Goal: Task Accomplishment & Management: Complete application form

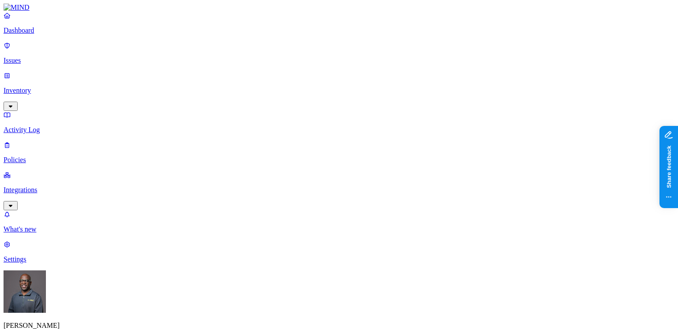
scroll to position [305, 0]
click at [30, 72] on link "Inventory" at bounding box center [339, 91] width 671 height 38
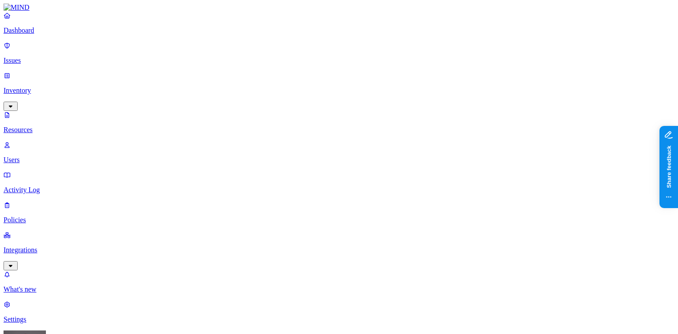
click at [266, 99] on button "button" at bounding box center [269, 100] width 7 height 3
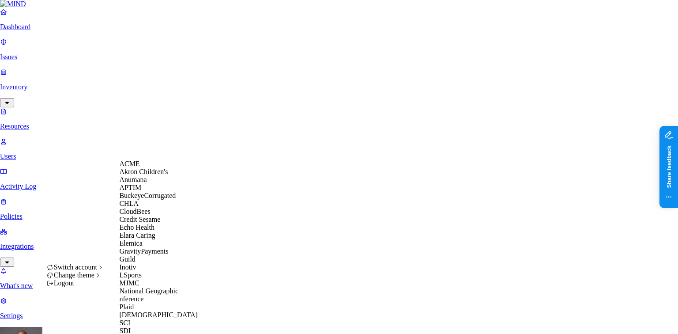
click at [147, 207] on div "CHLA" at bounding box center [162, 203] width 86 height 8
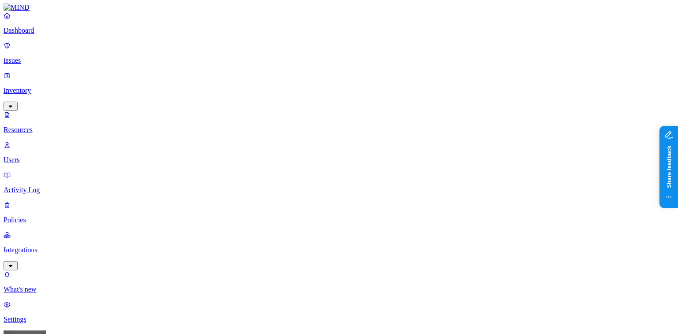
click at [53, 156] on p "Users" at bounding box center [339, 160] width 671 height 8
click at [53, 126] on p "Resources" at bounding box center [339, 130] width 671 height 8
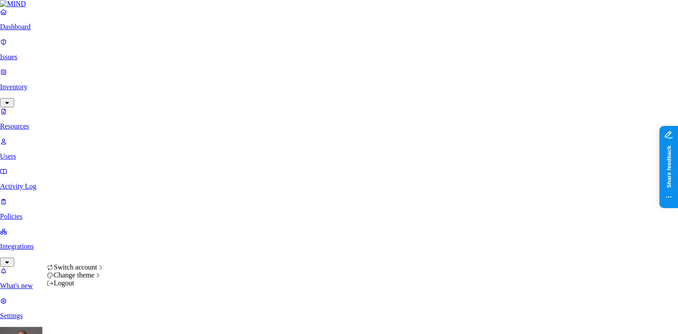
click at [85, 323] on html "Dashboard Issues Inventory Resources Users Activity Log Policies Integrations W…" at bounding box center [339, 297] width 678 height 595
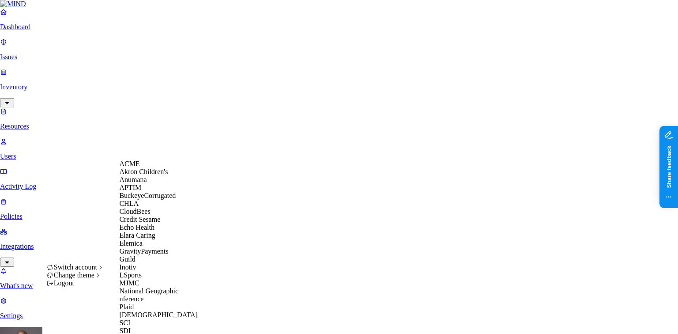
click at [136, 167] on span "ACME" at bounding box center [129, 164] width 20 height 8
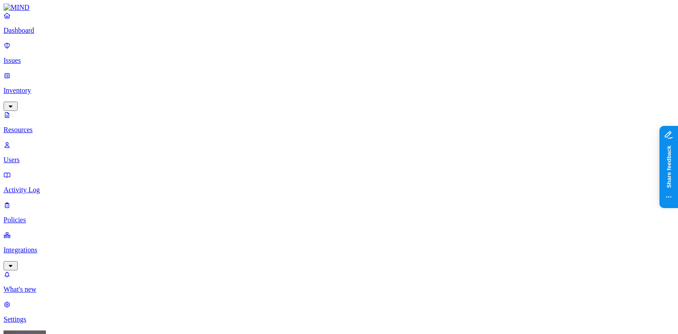
click at [44, 34] on p "Dashboard" at bounding box center [339, 30] width 671 height 8
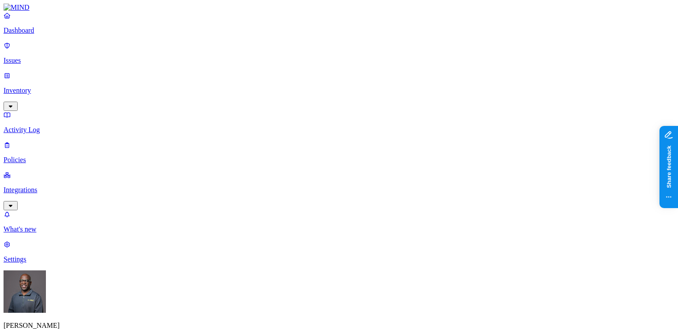
drag, startPoint x: 45, startPoint y: 41, endPoint x: 53, endPoint y: 38, distance: 9.2
click at [53, 34] on p "Dashboard" at bounding box center [339, 30] width 671 height 8
click at [60, 186] on p "Integrations" at bounding box center [339, 190] width 671 height 8
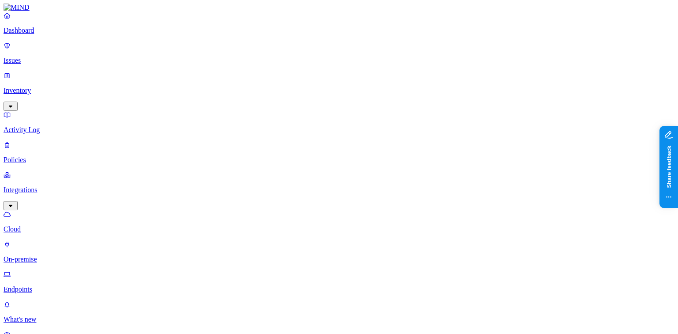
click at [33, 255] on p "On-premise" at bounding box center [339, 259] width 671 height 8
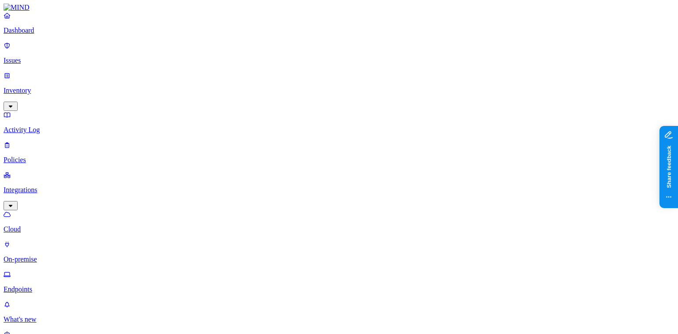
click at [41, 225] on p "Cloud" at bounding box center [339, 229] width 671 height 8
click at [40, 255] on p "On-premise" at bounding box center [339, 259] width 671 height 8
click at [32, 34] on p "Dashboard" at bounding box center [339, 30] width 671 height 8
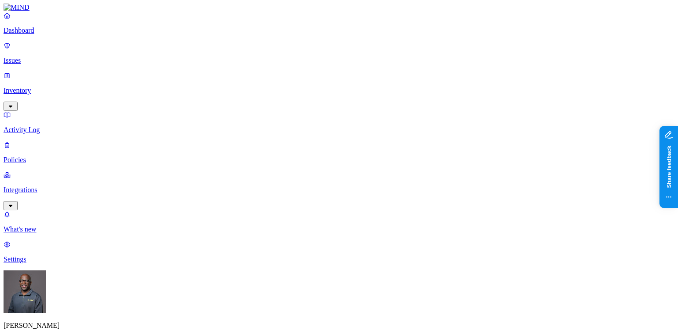
click at [60, 186] on p "Integrations" at bounding box center [339, 190] width 671 height 8
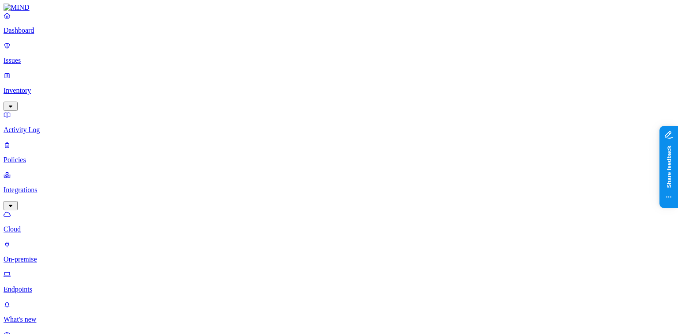
click at [43, 285] on p "Endpoints" at bounding box center [339, 289] width 671 height 8
click at [49, 34] on p "Dashboard" at bounding box center [339, 30] width 671 height 8
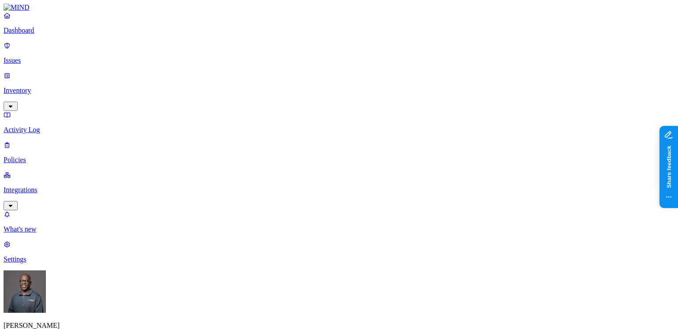
click at [41, 87] on p "Inventory" at bounding box center [339, 91] width 671 height 8
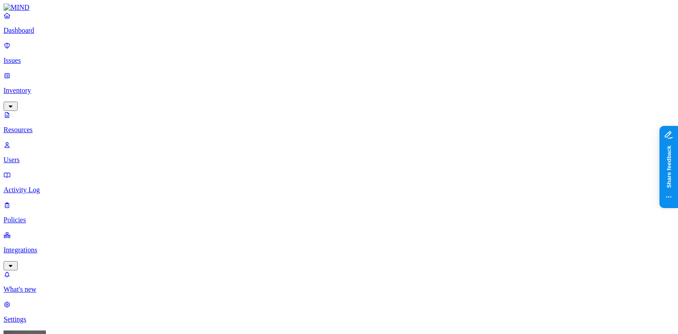
click at [51, 126] on p "Resources" at bounding box center [339, 130] width 671 height 8
click at [266, 99] on button "button" at bounding box center [269, 100] width 7 height 3
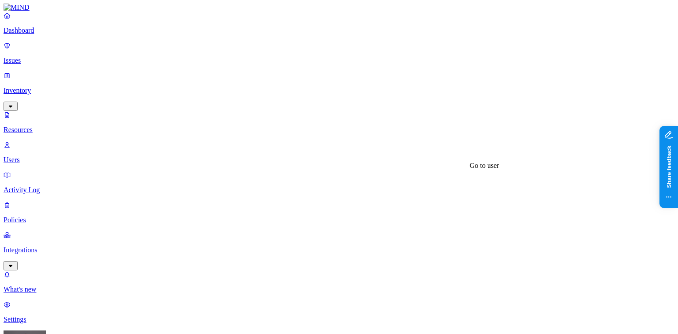
scroll to position [71, 0]
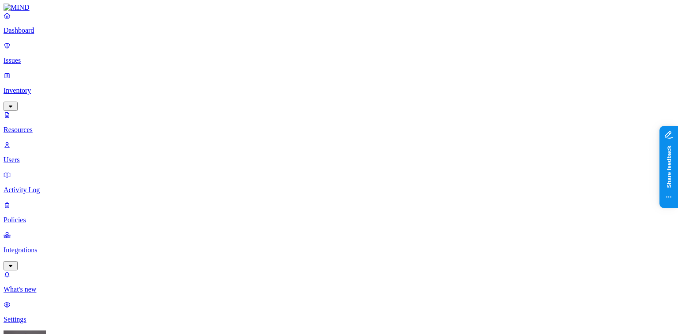
scroll to position [71, 0]
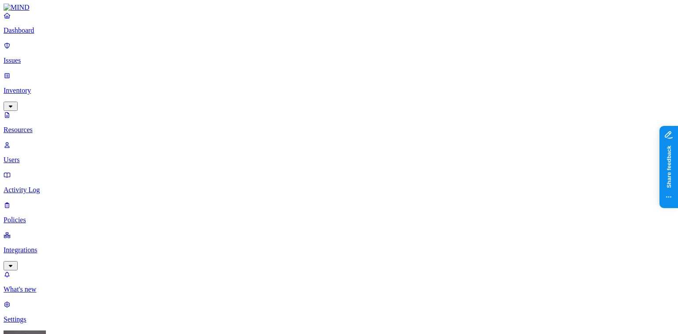
scroll to position [0, 0]
click at [31, 34] on p "Dashboard" at bounding box center [339, 30] width 671 height 8
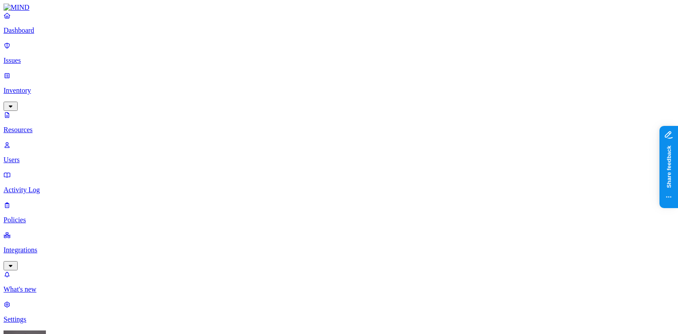
click at [45, 34] on p "Dashboard" at bounding box center [339, 30] width 671 height 8
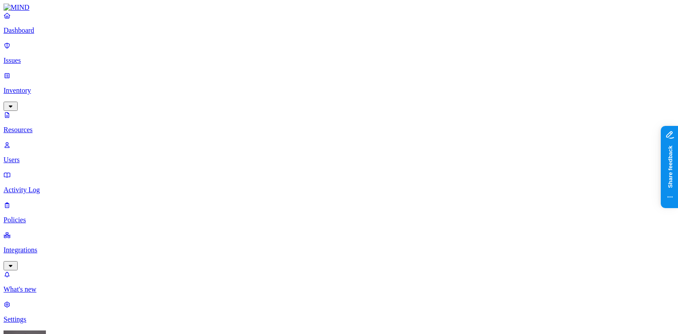
click at [41, 34] on p "Dashboard" at bounding box center [339, 30] width 671 height 8
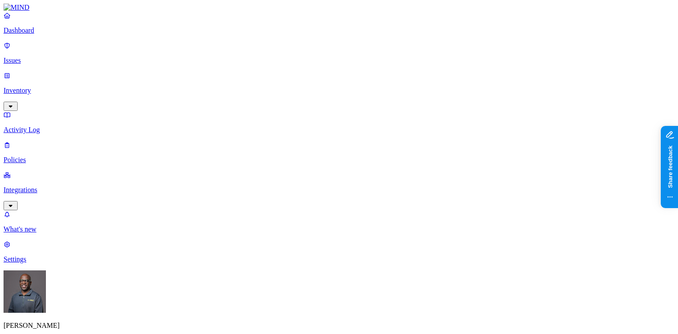
click at [41, 186] on p "Integrations" at bounding box center [339, 190] width 671 height 8
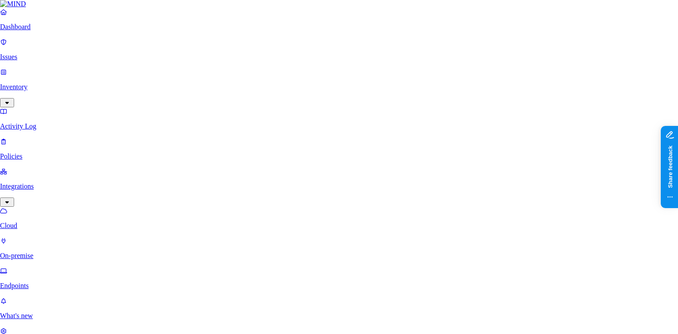
drag, startPoint x: 559, startPoint y: 50, endPoint x: 529, endPoint y: 0, distance: 58.6
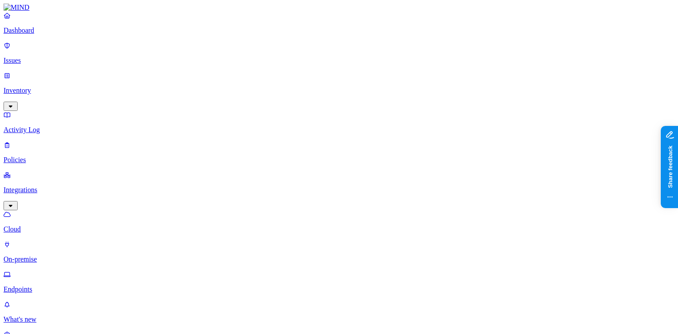
click at [46, 255] on p "On-premise" at bounding box center [339, 259] width 671 height 8
click at [40, 285] on p "Endpoints" at bounding box center [339, 289] width 671 height 8
click at [44, 34] on p "Dashboard" at bounding box center [339, 30] width 671 height 8
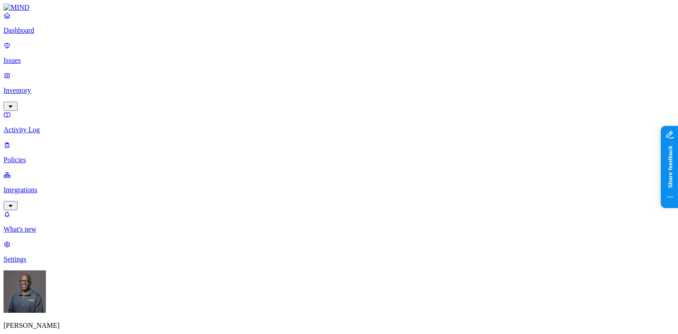
click at [32, 56] on p "Issues" at bounding box center [339, 60] width 671 height 8
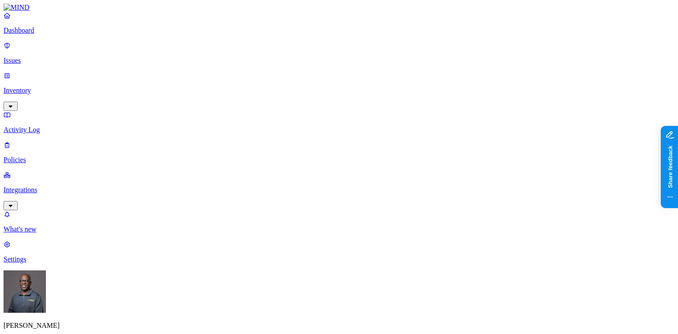
click at [25, 156] on p "Policies" at bounding box center [339, 160] width 671 height 8
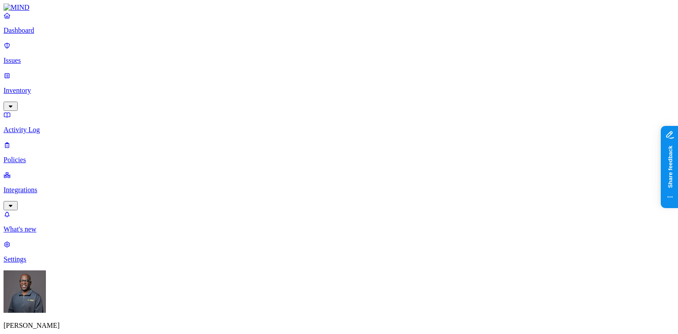
scroll to position [247, 0]
click at [297, 152] on label "Classification" at bounding box center [292, 149] width 39 height 8
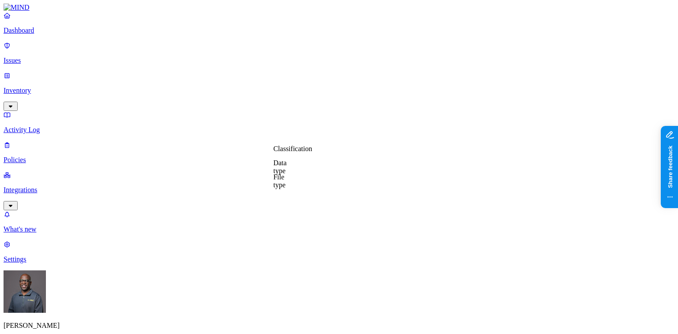
click at [286, 166] on label "Data type" at bounding box center [279, 166] width 13 height 15
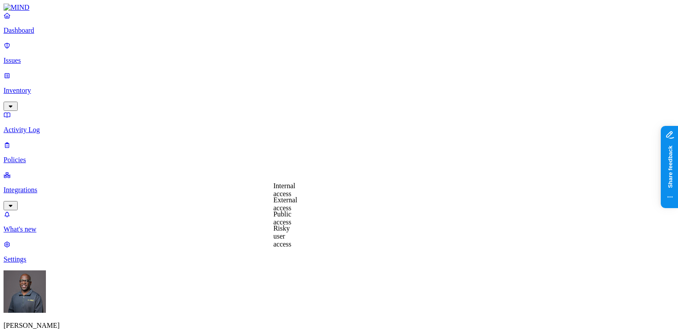
click at [296, 205] on label "External access" at bounding box center [285, 203] width 24 height 15
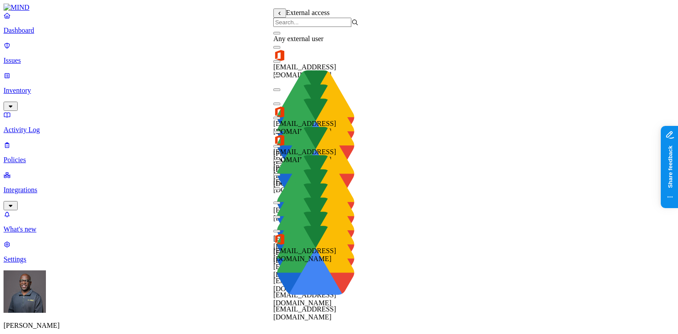
click at [280, 34] on button "button" at bounding box center [276, 33] width 7 height 3
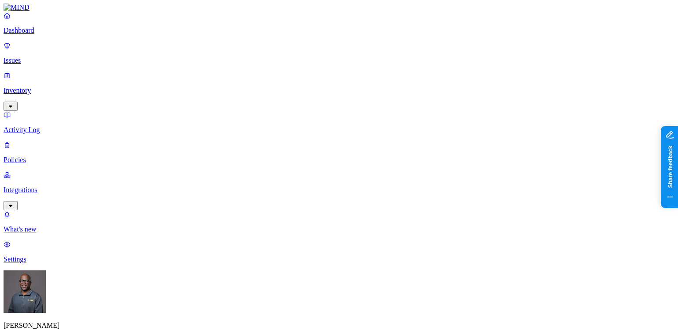
click at [300, 227] on label "Application type" at bounding box center [290, 226] width 34 height 15
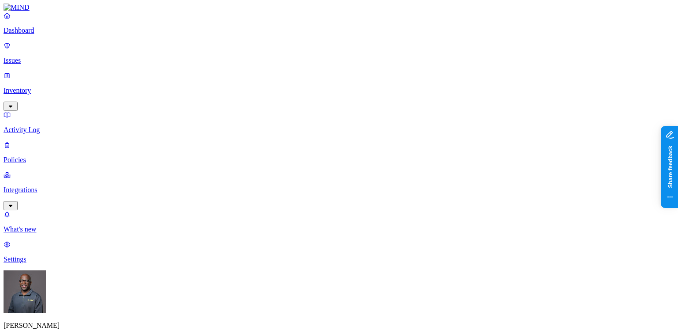
scroll to position [0, 0]
click at [32, 56] on p "Issues" at bounding box center [339, 60] width 671 height 8
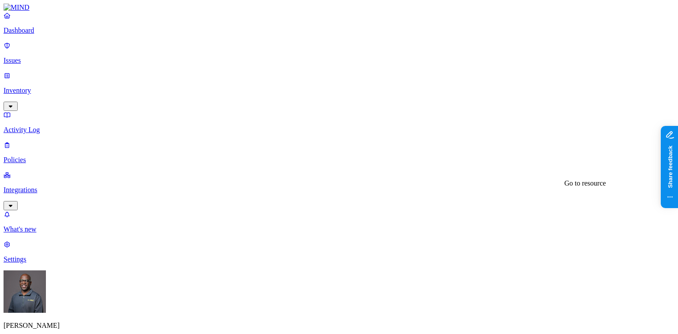
drag, startPoint x: 422, startPoint y: 8, endPoint x: 466, endPoint y: 53, distance: 62.4
click at [31, 34] on p "Dashboard" at bounding box center [339, 30] width 671 height 8
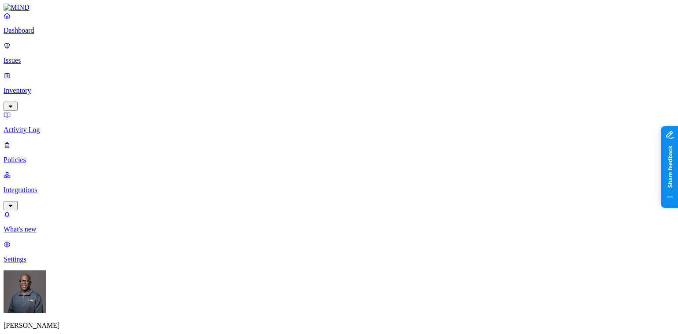
click at [32, 156] on p "Policies" at bounding box center [339, 160] width 671 height 8
click at [199, 73] on button "button" at bounding box center [202, 74] width 7 height 3
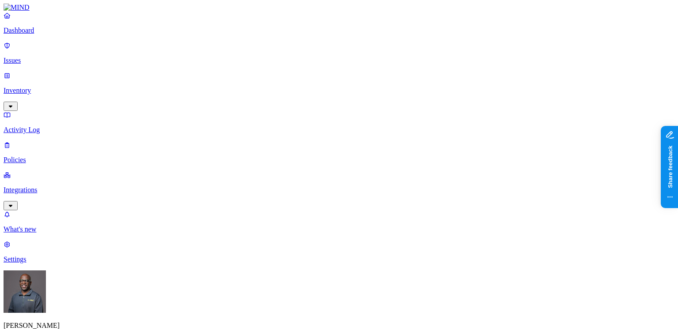
scroll to position [35, 0]
click at [299, 117] on label "Classification" at bounding box center [292, 113] width 39 height 8
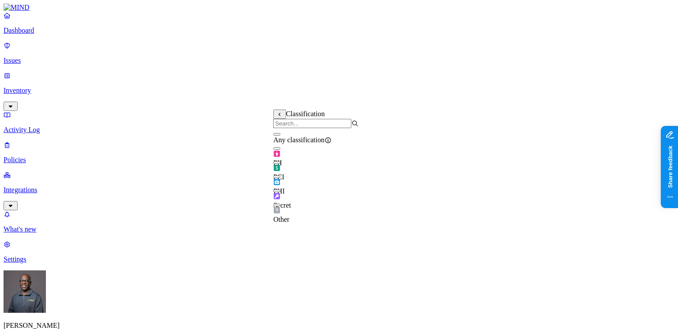
click at [280, 164] on button "button" at bounding box center [276, 162] width 7 height 3
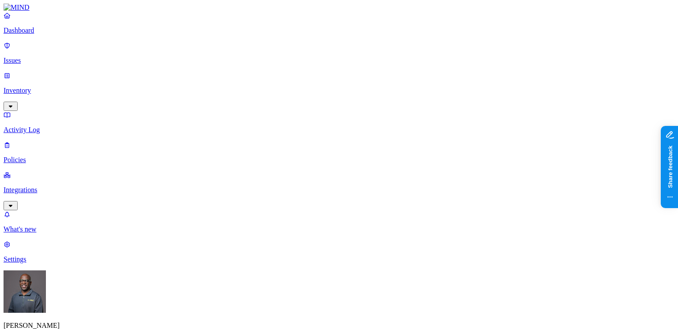
click at [312, 171] on label "Web Domain" at bounding box center [300, 168] width 23 height 15
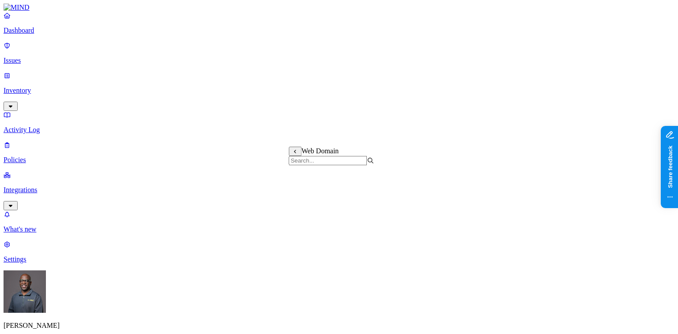
click at [312, 207] on label "Web Domain" at bounding box center [300, 205] width 23 height 15
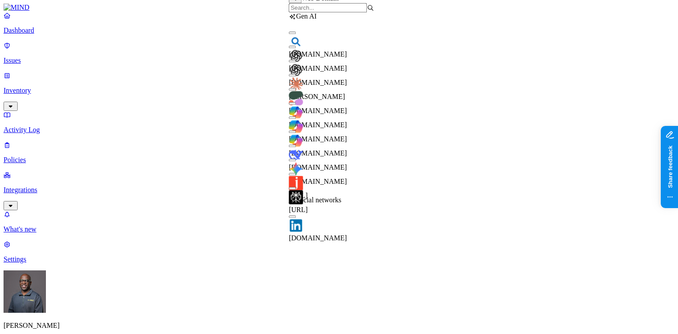
click at [295, 72] on div "chatgpt.com" at bounding box center [331, 71] width 85 height 32
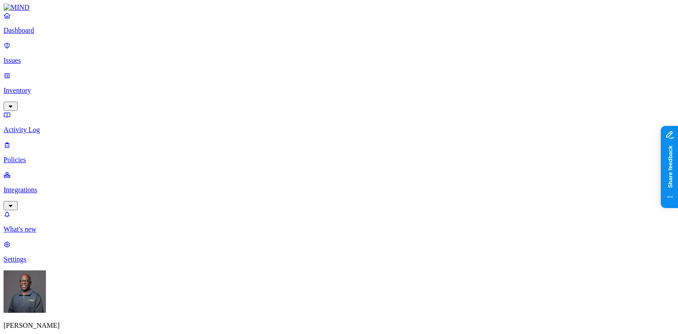
click at [290, 153] on input "text" at bounding box center [278, 148] width 78 height 9
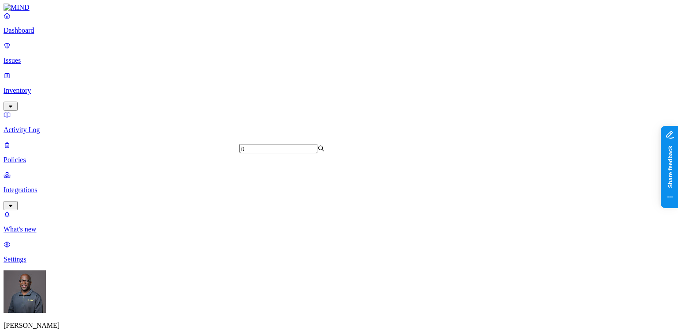
scroll to position [459, 0]
type input "it"
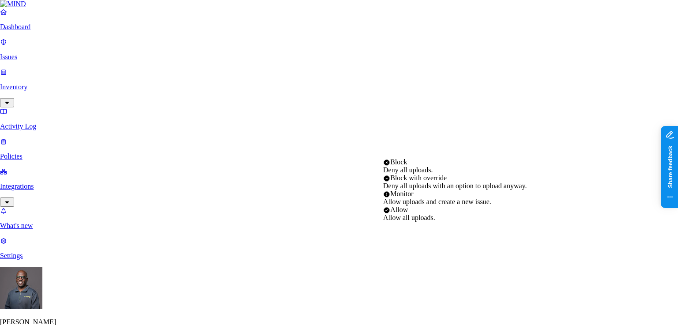
select select "2"
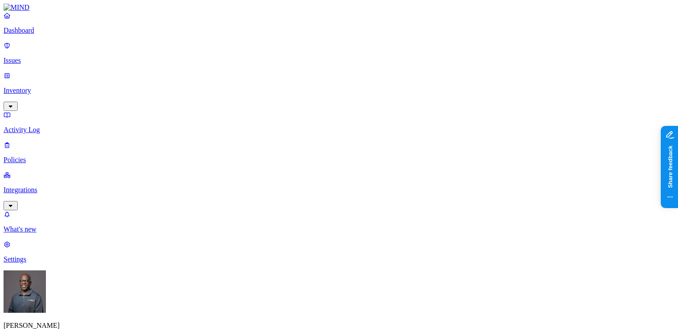
scroll to position [320, 0]
click at [29, 56] on p "Issues" at bounding box center [339, 60] width 671 height 8
click at [37, 156] on p "Policies" at bounding box center [339, 160] width 671 height 8
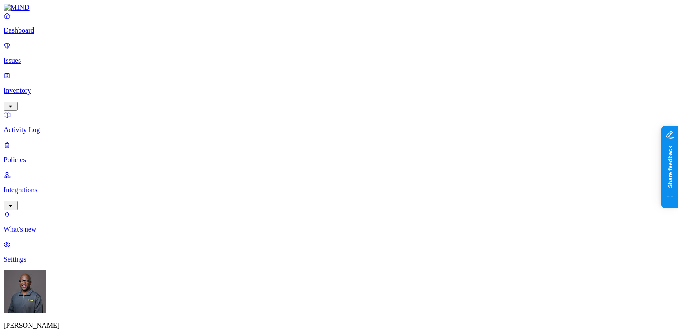
click at [315, 192] on label "Web Category" at bounding box center [302, 191] width 26 height 15
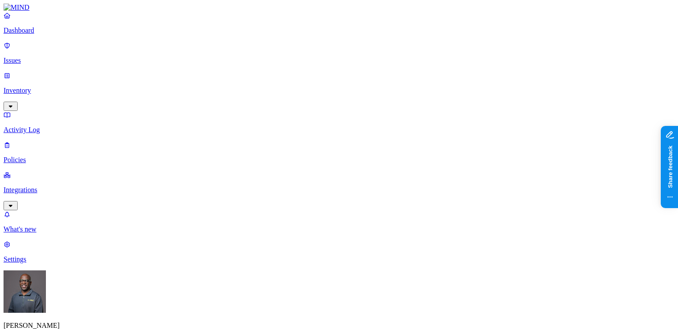
click at [302, 117] on label "Classification" at bounding box center [292, 113] width 39 height 8
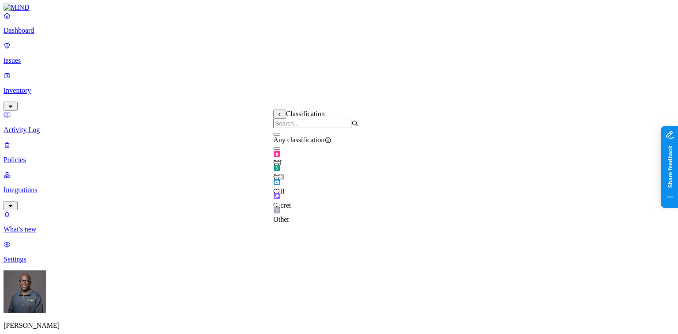
click at [280, 150] on button "button" at bounding box center [276, 148] width 7 height 3
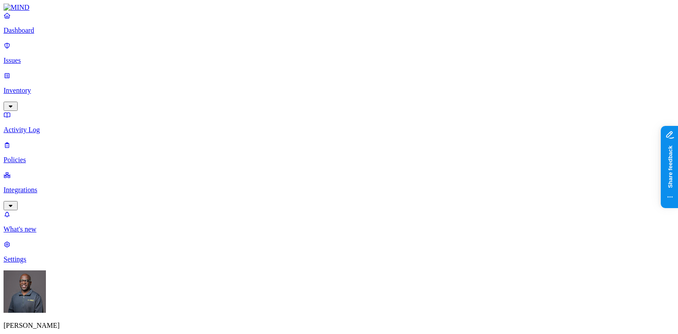
click at [313, 157] on label "Web Category" at bounding box center [302, 154] width 26 height 15
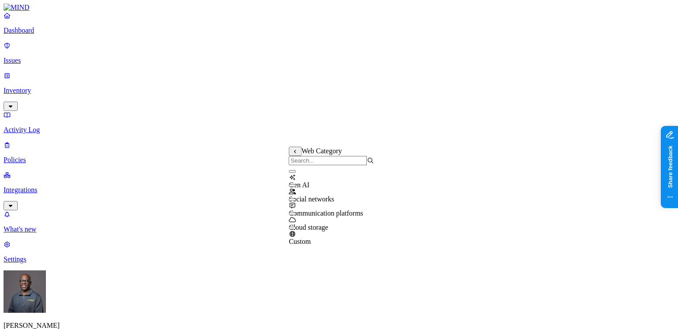
click at [296, 173] on button "button" at bounding box center [292, 171] width 7 height 3
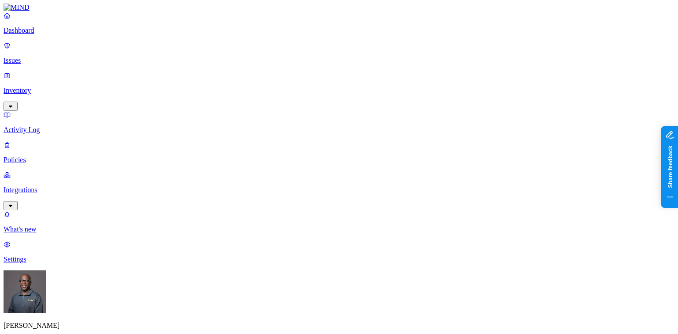
click at [312, 220] on label "Account type" at bounding box center [301, 219] width 24 height 15
click at [317, 200] on label "Unmanaged" at bounding box center [306, 197] width 34 height 8
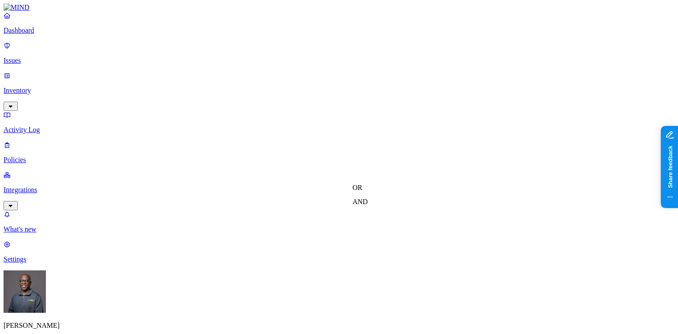
click at [368, 205] on label "AND" at bounding box center [359, 202] width 15 height 8
click at [378, 204] on label "Web Category" at bounding box center [365, 200] width 26 height 15
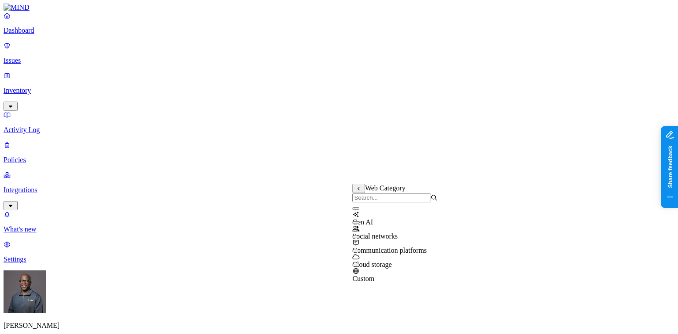
click at [359, 210] on button "button" at bounding box center [355, 208] width 7 height 3
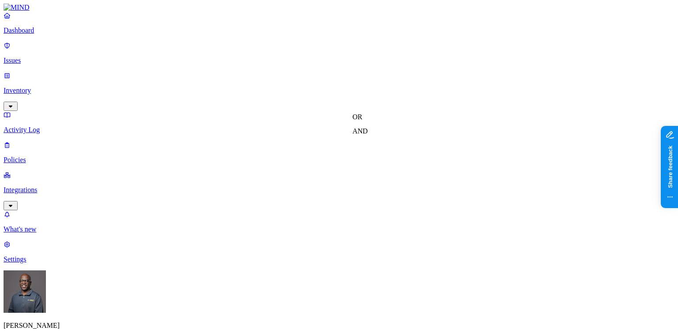
click at [367, 133] on label "AND" at bounding box center [359, 131] width 15 height 8
click at [375, 149] on label "Web Domain" at bounding box center [363, 143] width 23 height 15
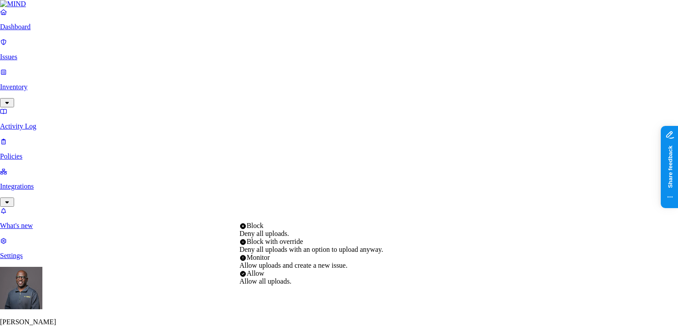
select select "4"
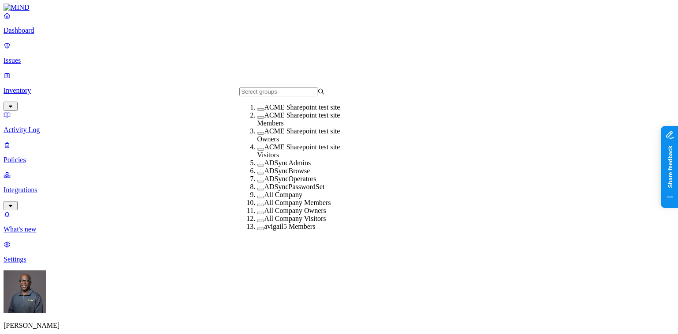
drag, startPoint x: 250, startPoint y: 186, endPoint x: 316, endPoint y: 185, distance: 65.8
click at [257, 174] on button "button" at bounding box center [260, 173] width 7 height 3
click at [257, 125] on div "ACME Sharepoint test site Members" at bounding box center [299, 119] width 85 height 16
drag, startPoint x: 466, startPoint y: 90, endPoint x: 441, endPoint y: 128, distance: 45.7
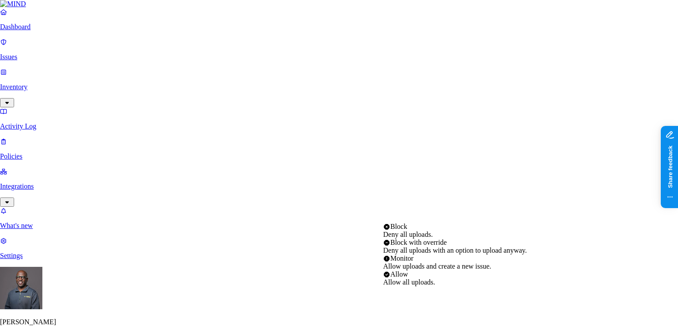
select select "3"
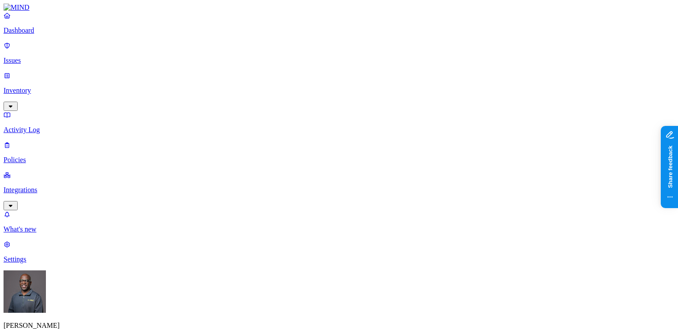
scroll to position [353, 0]
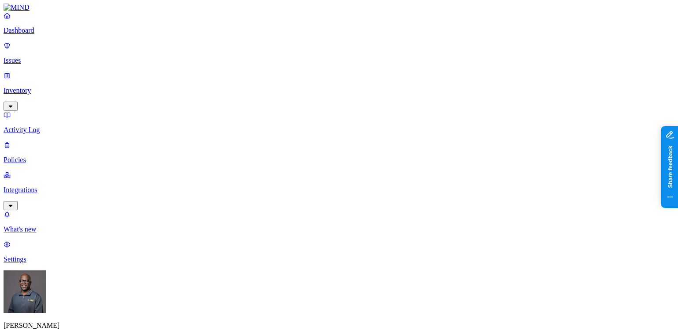
click at [38, 56] on p "Issues" at bounding box center [339, 60] width 671 height 8
click at [32, 126] on p "Activity Log" at bounding box center [339, 130] width 671 height 8
click at [31, 156] on p "Policies" at bounding box center [339, 160] width 671 height 8
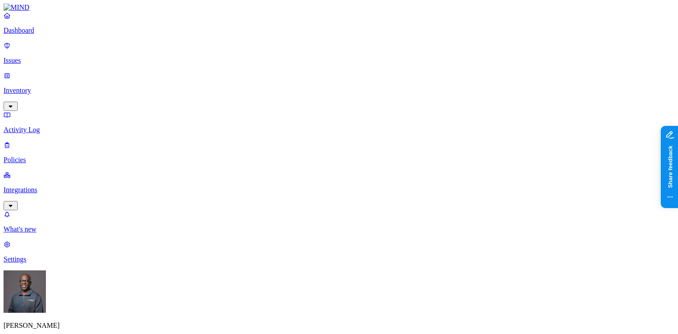
click at [41, 34] on p "Dashboard" at bounding box center [339, 30] width 671 height 8
click at [28, 56] on p "Issues" at bounding box center [339, 60] width 671 height 8
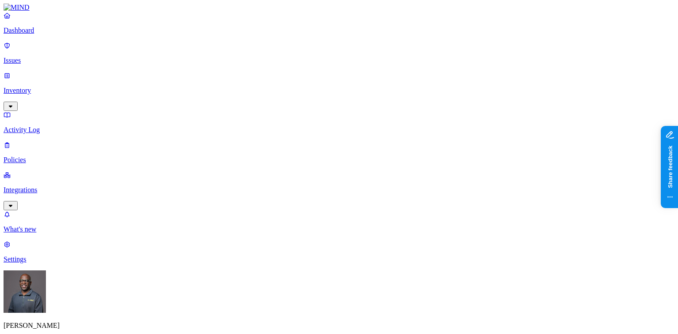
click at [38, 34] on p "Dashboard" at bounding box center [339, 30] width 671 height 8
click at [27, 156] on p "Policies" at bounding box center [339, 160] width 671 height 8
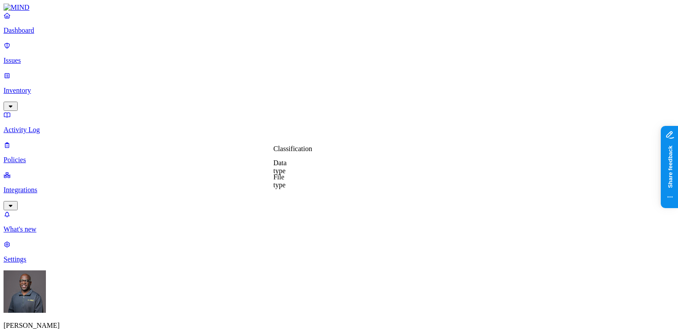
click at [290, 152] on label "Classification" at bounding box center [292, 149] width 39 height 8
click at [280, 199] on button "button" at bounding box center [276, 197] width 7 height 3
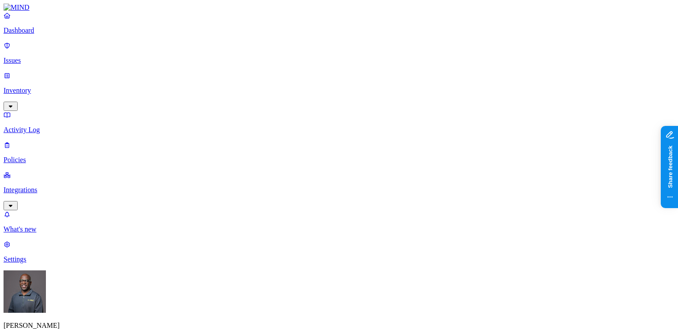
click at [312, 241] on label "Web Domain" at bounding box center [300, 240] width 23 height 15
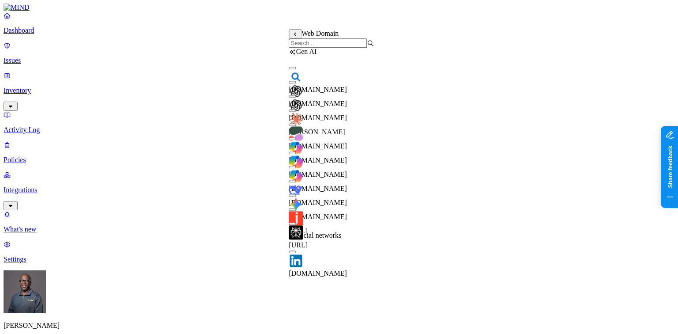
click at [296, 140] on button "button" at bounding box center [292, 138] width 7 height 3
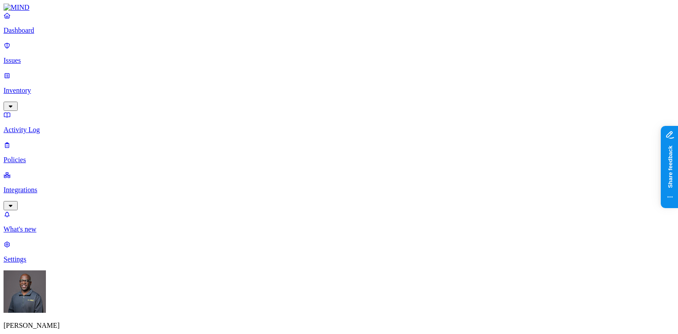
click at [28, 263] on p "Settings" at bounding box center [339, 259] width 671 height 8
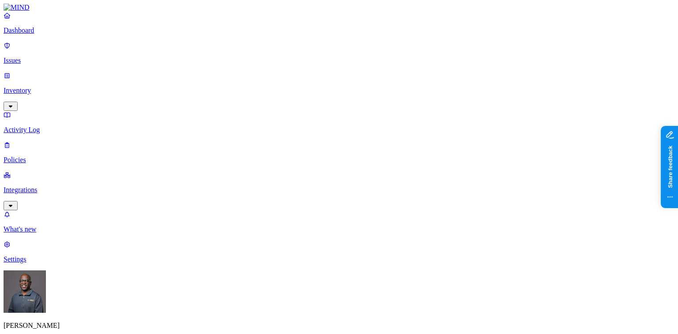
scroll to position [9, 0]
click at [33, 87] on p "Inventory" at bounding box center [339, 91] width 671 height 8
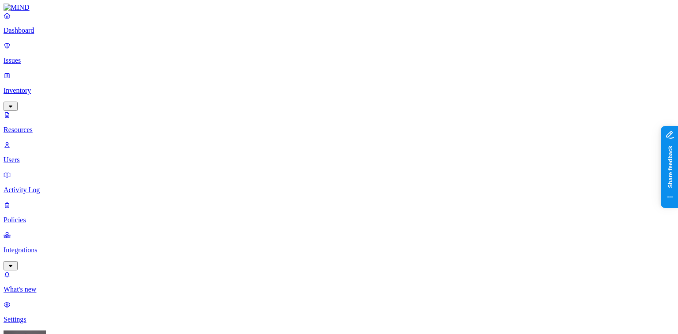
click at [41, 156] on p "Users" at bounding box center [339, 160] width 671 height 8
click at [35, 216] on p "Policies" at bounding box center [339, 220] width 671 height 8
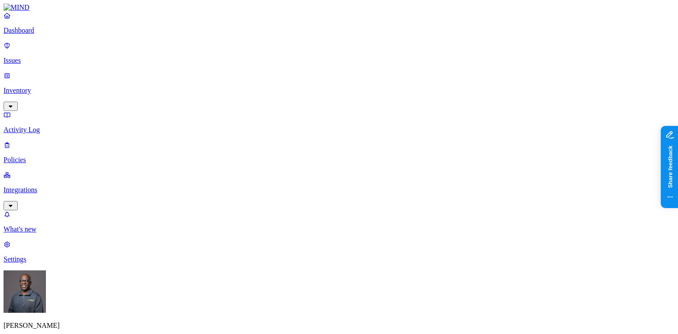
click at [42, 34] on p "Dashboard" at bounding box center [339, 30] width 671 height 8
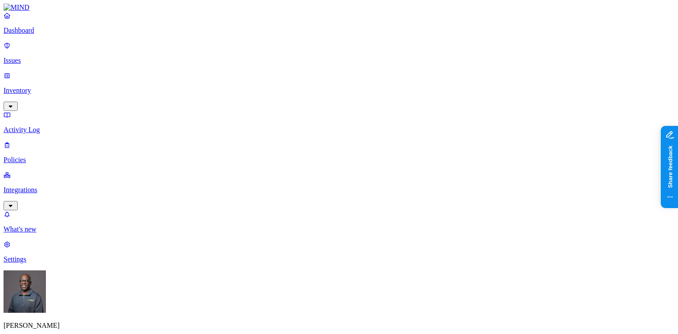
click at [50, 87] on p "Inventory" at bounding box center [339, 91] width 671 height 8
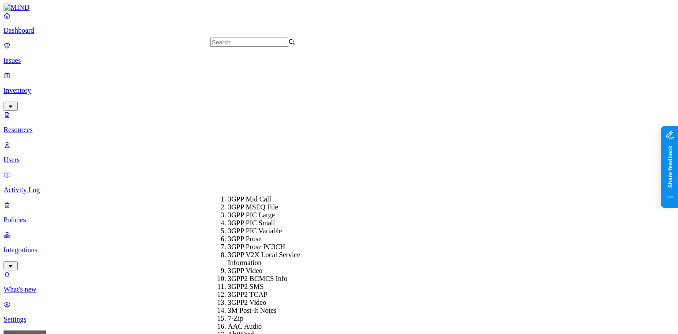
scroll to position [71, 0]
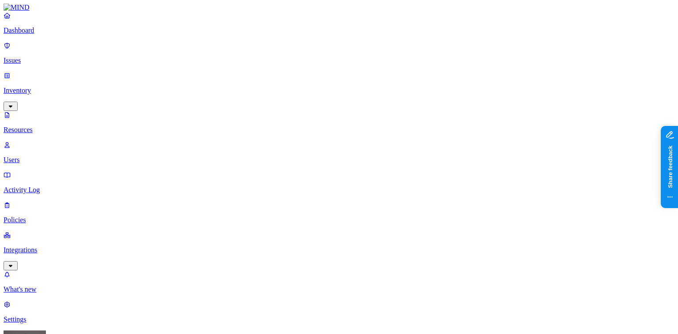
type input "scr"
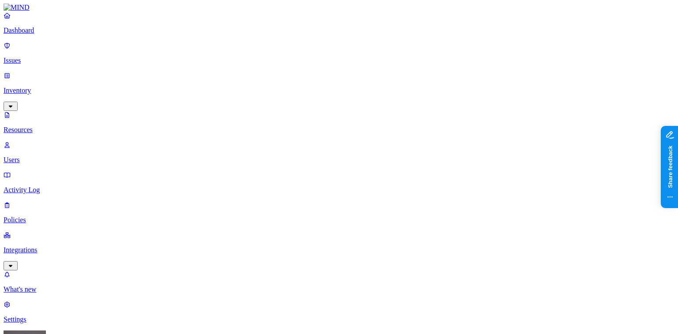
scroll to position [34, 0]
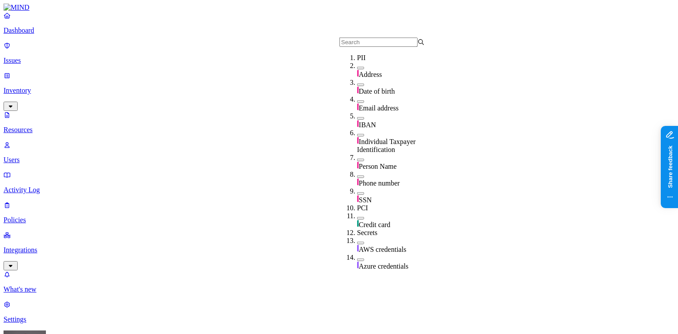
scroll to position [0, 0]
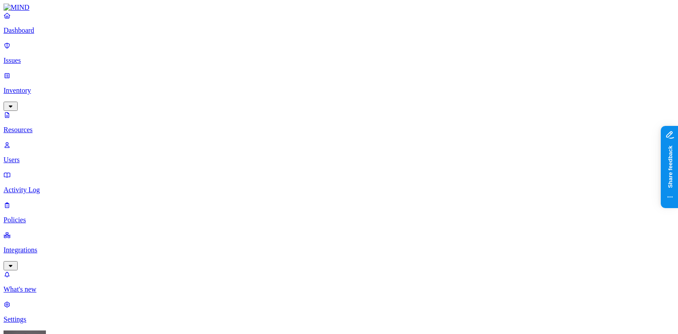
type input "pdf"
click at [228, 70] on div "PDF" at bounding box center [270, 66] width 85 height 8
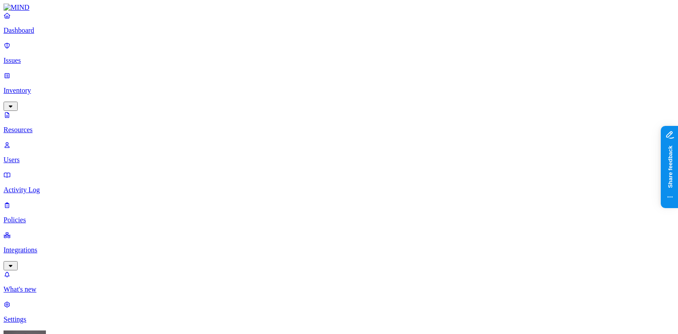
type input "screensho"
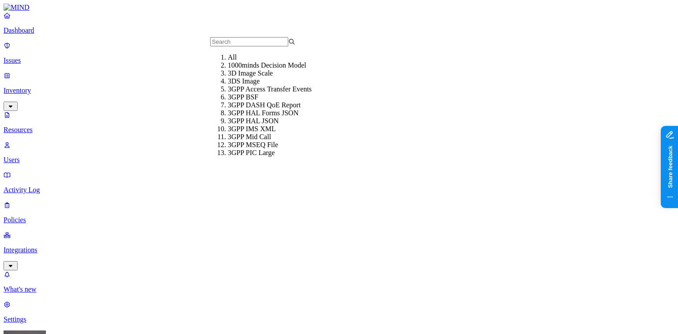
click at [237, 46] on input "text" at bounding box center [249, 41] width 78 height 9
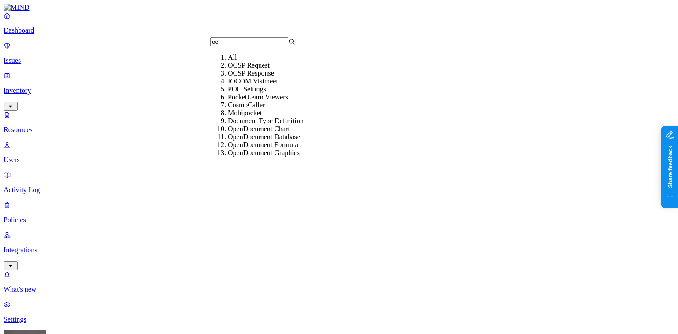
type input "o"
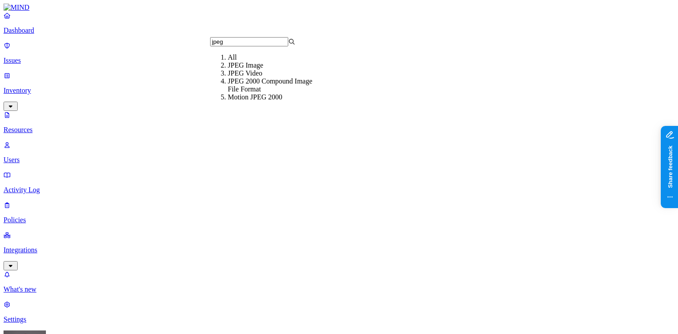
type input "jpeg"
click at [231, 69] on div "JPEG Image" at bounding box center [270, 65] width 85 height 8
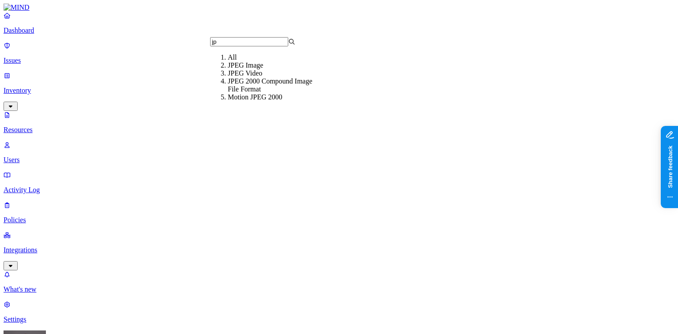
type input "j"
type input "bmp"
click at [234, 69] on div "WBMP Image" at bounding box center [270, 65] width 85 height 8
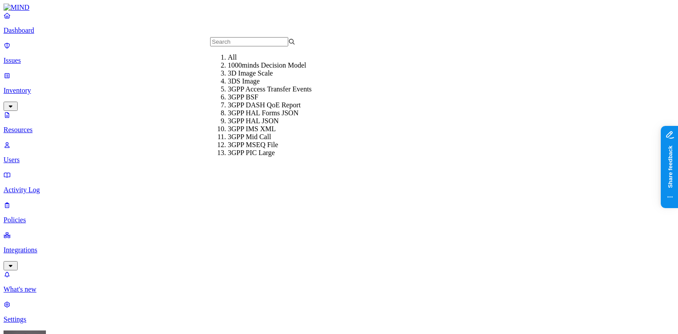
drag, startPoint x: 148, startPoint y: 171, endPoint x: 253, endPoint y: 90, distance: 132.2
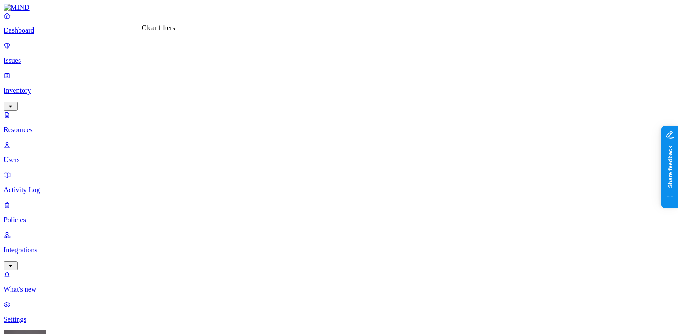
click at [266, 94] on div "Secrets" at bounding box center [266, 106] width 0 height 25
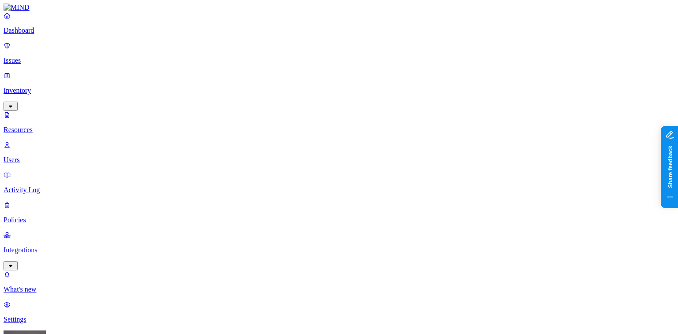
click at [41, 156] on p "Users" at bounding box center [339, 160] width 671 height 8
click at [44, 126] on p "Resources" at bounding box center [339, 130] width 671 height 8
click at [34, 34] on p "Dashboard" at bounding box center [339, 30] width 671 height 8
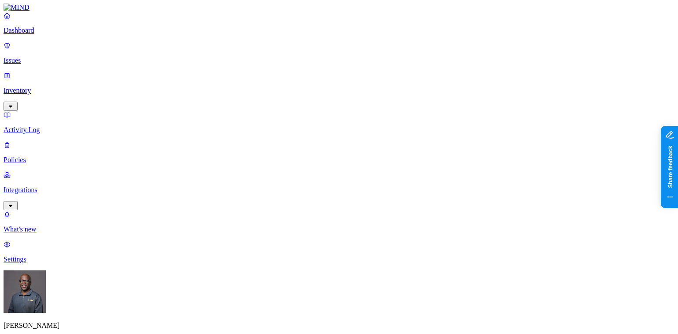
click at [42, 87] on p "Inventory" at bounding box center [339, 91] width 671 height 8
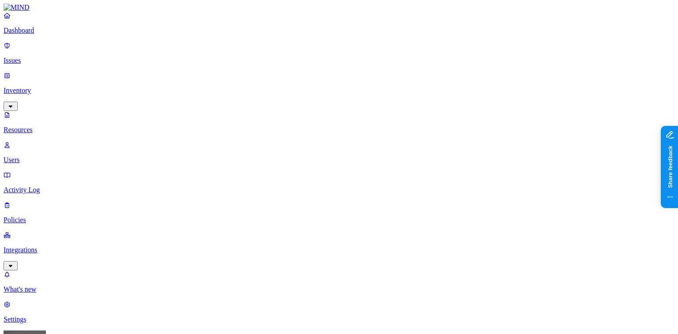
click at [35, 156] on p "Users" at bounding box center [339, 160] width 671 height 8
click at [27, 34] on p "Dashboard" at bounding box center [339, 30] width 671 height 8
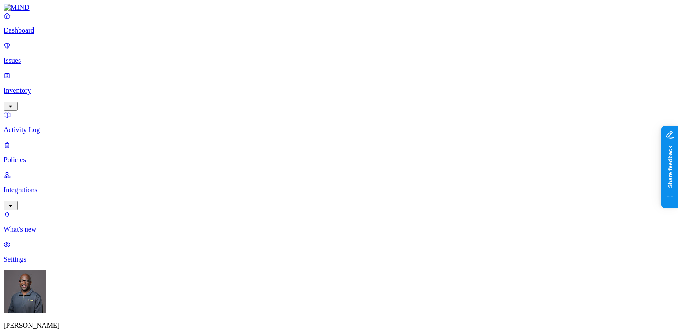
click at [53, 34] on p "Dashboard" at bounding box center [339, 30] width 671 height 8
drag, startPoint x: 201, startPoint y: 191, endPoint x: 224, endPoint y: 178, distance: 26.5
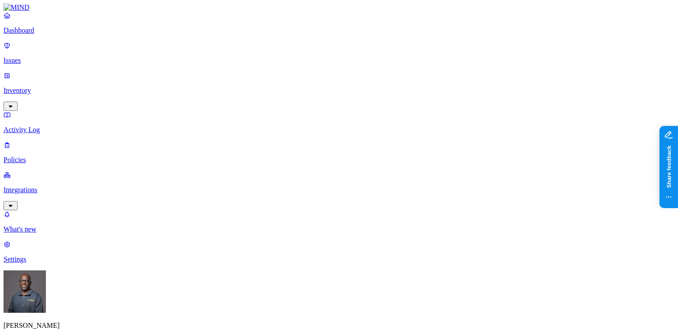
click at [52, 56] on p "Issues" at bounding box center [339, 60] width 671 height 8
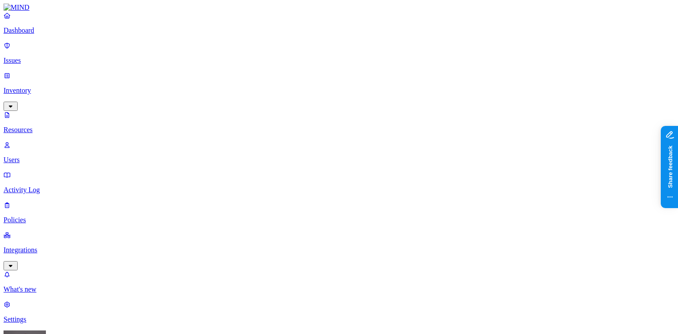
click at [266, 94] on button "button" at bounding box center [269, 98] width 7 height 9
click at [266, 124] on button "button" at bounding box center [269, 125] width 7 height 3
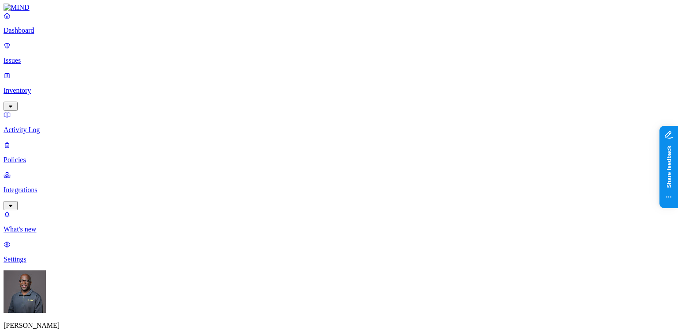
click at [27, 56] on p "Issues" at bounding box center [339, 60] width 671 height 8
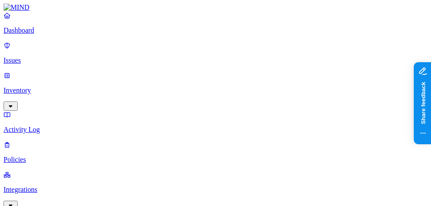
scroll to position [141, 0]
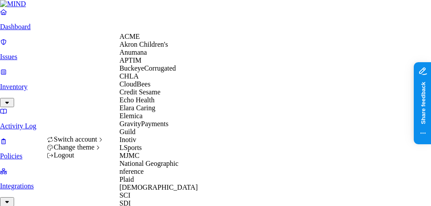
click at [141, 104] on span "Echo Health" at bounding box center [136, 100] width 35 height 8
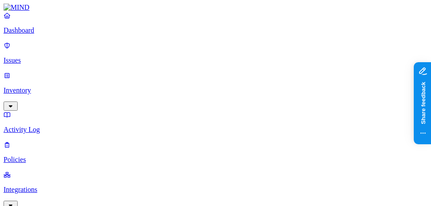
click at [28, 56] on p "Issues" at bounding box center [216, 60] width 424 height 8
click at [35, 34] on p "Dashboard" at bounding box center [216, 30] width 424 height 8
click at [40, 87] on p "Inventory" at bounding box center [216, 91] width 424 height 8
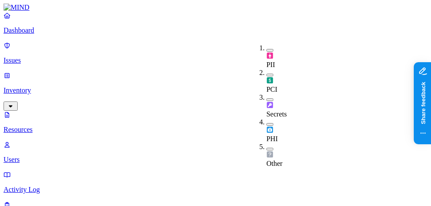
click at [266, 98] on button "button" at bounding box center [269, 99] width 7 height 3
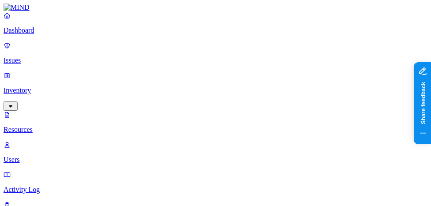
drag, startPoint x: 180, startPoint y: 72, endPoint x: 236, endPoint y: 71, distance: 56.1
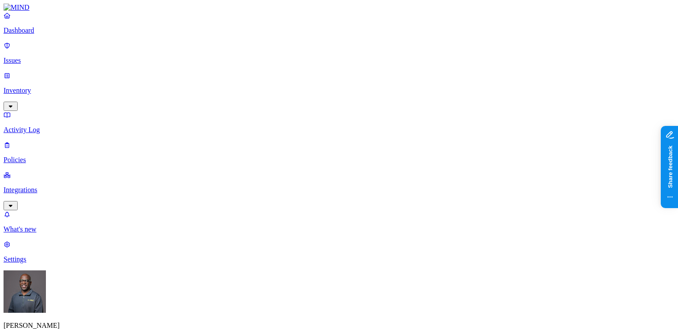
click at [231, 132] on button "button" at bounding box center [234, 133] width 7 height 3
click at [44, 56] on p "Issues" at bounding box center [339, 60] width 671 height 8
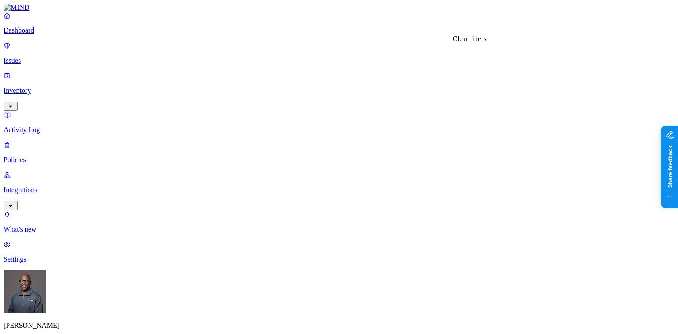
click at [38, 87] on p "Inventory" at bounding box center [339, 91] width 671 height 8
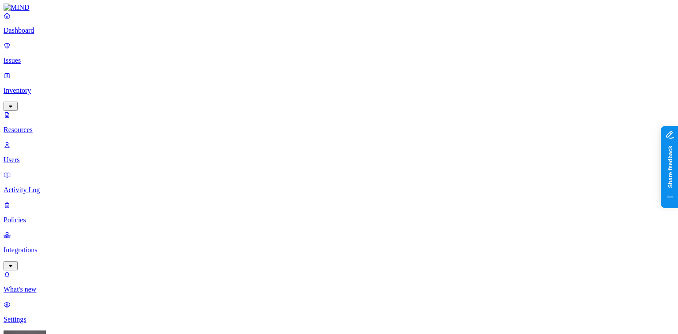
click at [14, 263] on icon "button" at bounding box center [10, 266] width 7 height 6
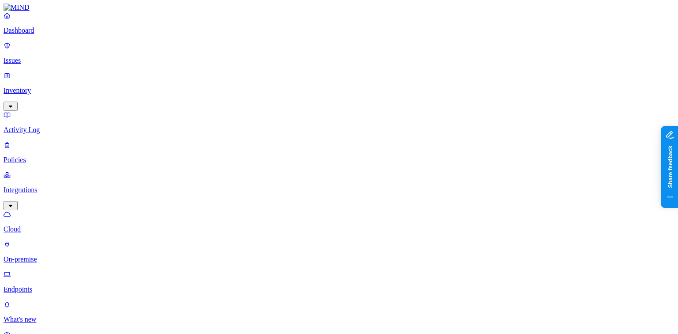
click at [40, 225] on p "Cloud" at bounding box center [339, 229] width 671 height 8
click at [41, 255] on p "On-premise" at bounding box center [339, 259] width 671 height 8
click at [34, 285] on p "Endpoints" at bounding box center [339, 289] width 671 height 8
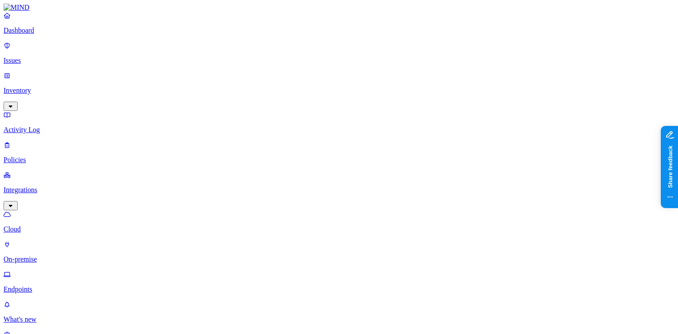
click at [27, 56] on p "Issues" at bounding box center [339, 60] width 671 height 8
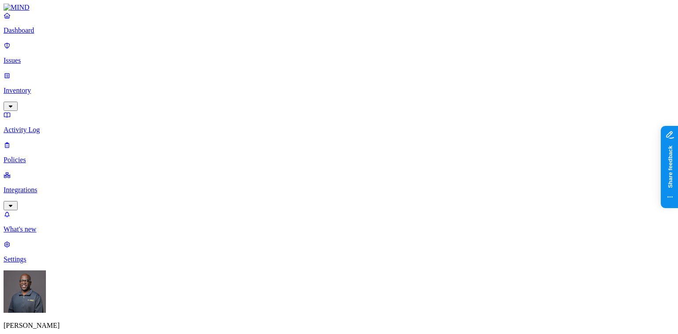
click at [231, 132] on button "button" at bounding box center [234, 133] width 7 height 3
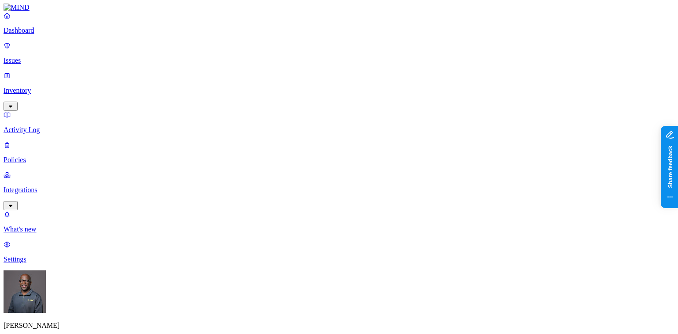
drag, startPoint x: 265, startPoint y: 9, endPoint x: 314, endPoint y: 1, distance: 49.6
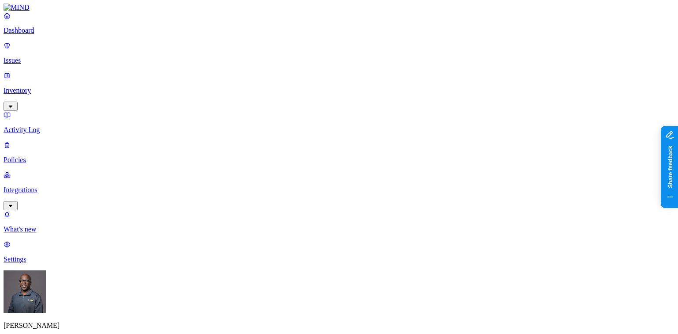
click at [32, 156] on p "Policies" at bounding box center [339, 160] width 671 height 8
click at [302, 117] on label "Classification" at bounding box center [292, 113] width 39 height 8
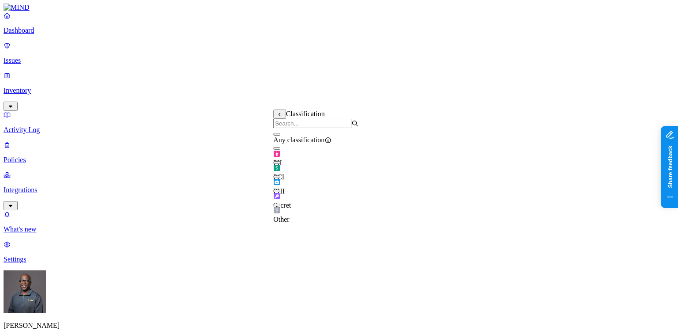
click at [280, 178] on button "button" at bounding box center [276, 176] width 7 height 3
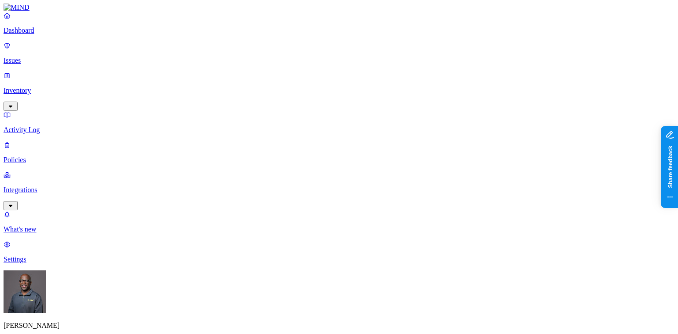
click at [315, 153] on label "Web Category" at bounding box center [302, 154] width 26 height 15
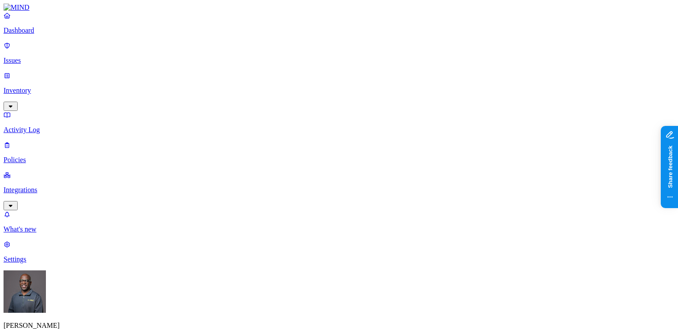
click at [312, 171] on label "Web Domain" at bounding box center [300, 168] width 23 height 15
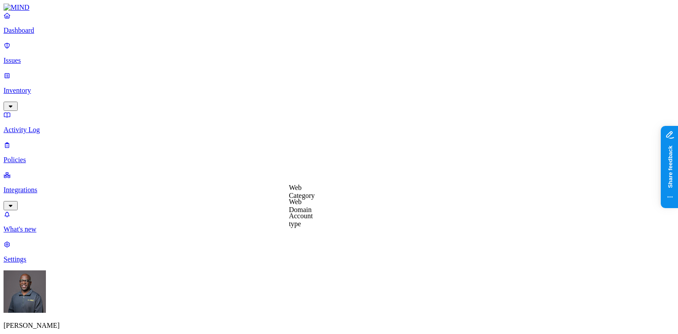
click at [312, 206] on label "Web Domain" at bounding box center [300, 205] width 23 height 15
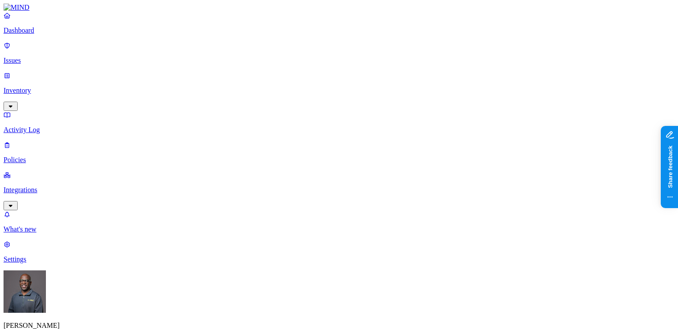
click at [312, 194] on label "Web Category" at bounding box center [302, 191] width 26 height 15
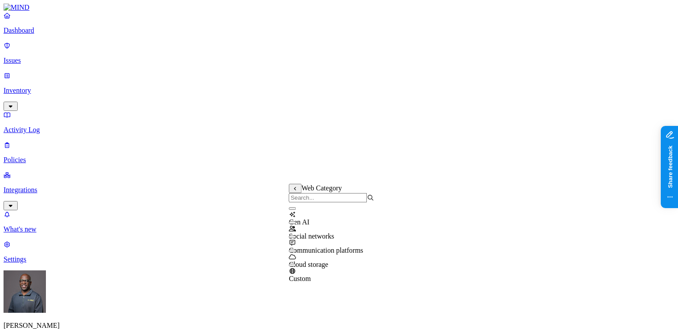
click at [296, 210] on button "button" at bounding box center [292, 208] width 7 height 3
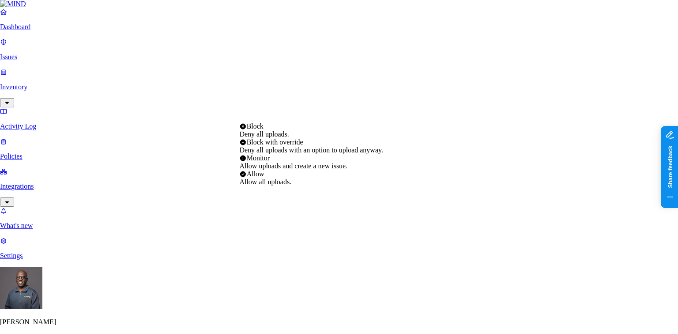
select select "4"
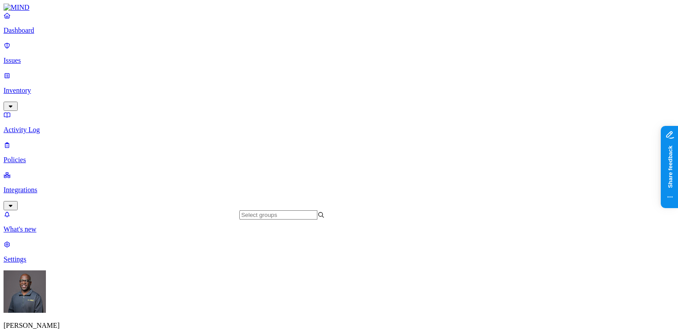
scroll to position [247, 0]
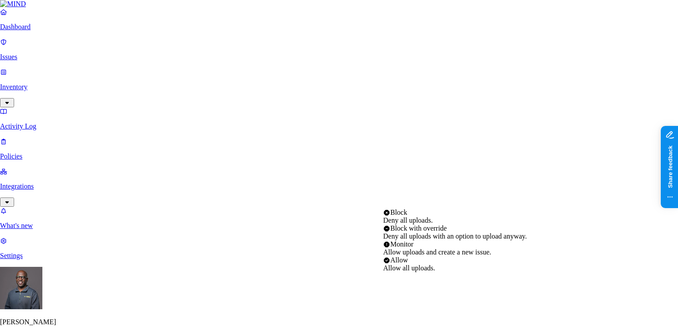
select select "2"
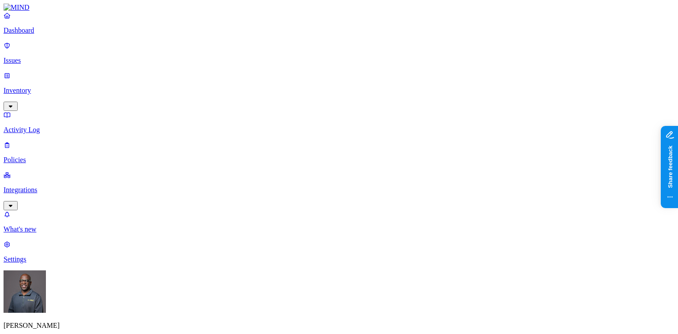
click at [36, 34] on p "Dashboard" at bounding box center [339, 30] width 671 height 8
click at [32, 87] on p "Inventory" at bounding box center [339, 91] width 671 height 8
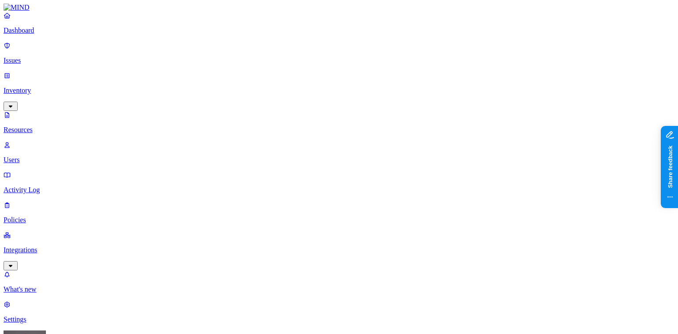
click at [37, 156] on p "Users" at bounding box center [339, 160] width 671 height 8
click at [33, 87] on p "Inventory" at bounding box center [339, 91] width 671 height 8
click at [266, 124] on button "button" at bounding box center [269, 125] width 7 height 3
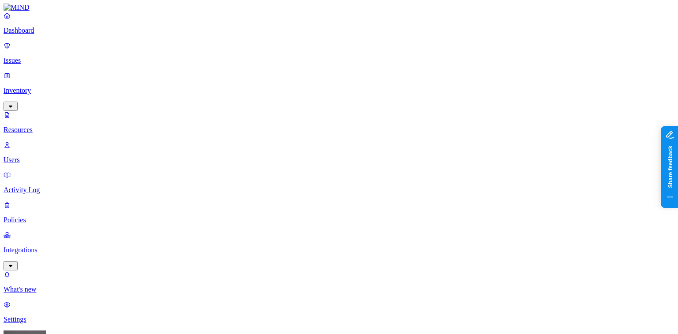
click at [446, 144] on button "button" at bounding box center [449, 145] width 7 height 3
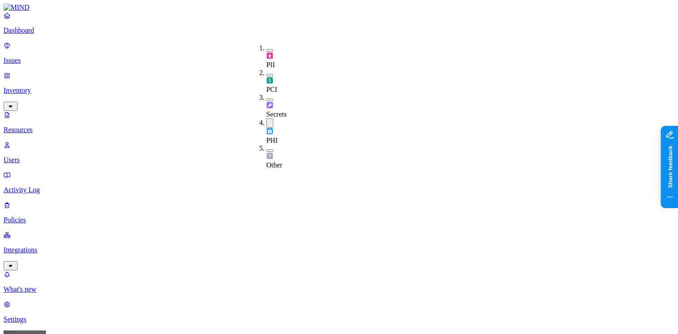
click at [266, 69] on div "PCI" at bounding box center [266, 81] width 0 height 25
click at [31, 216] on p "Policies" at bounding box center [339, 220] width 671 height 8
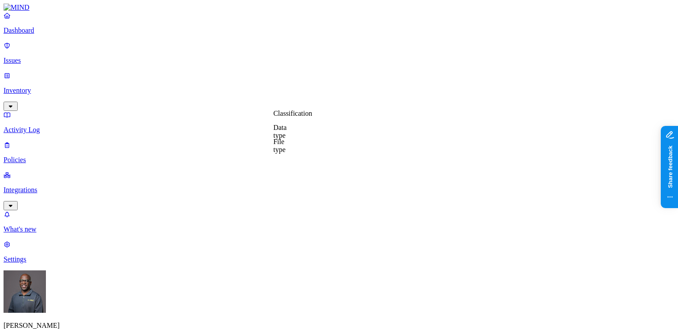
click at [297, 116] on label "Classification" at bounding box center [292, 113] width 39 height 8
click at [280, 178] on button "button" at bounding box center [276, 176] width 7 height 3
click at [294, 171] on label "External access" at bounding box center [285, 168] width 24 height 15
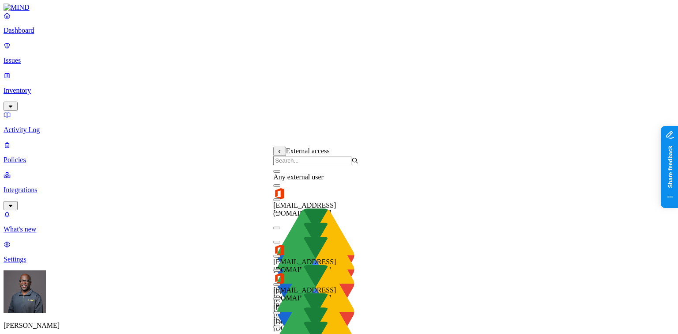
click at [280, 173] on button "button" at bounding box center [276, 171] width 7 height 3
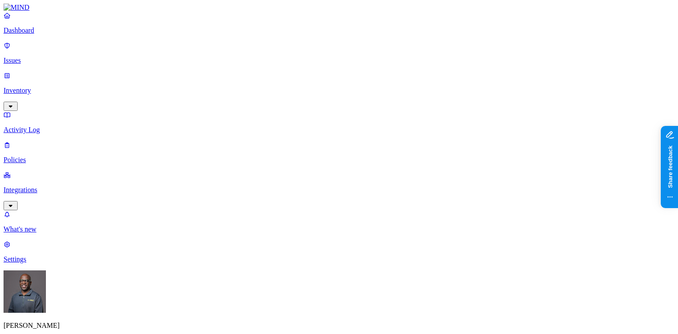
click at [31, 34] on p "Dashboard" at bounding box center [339, 30] width 671 height 8
click at [38, 87] on p "Inventory" at bounding box center [339, 91] width 671 height 8
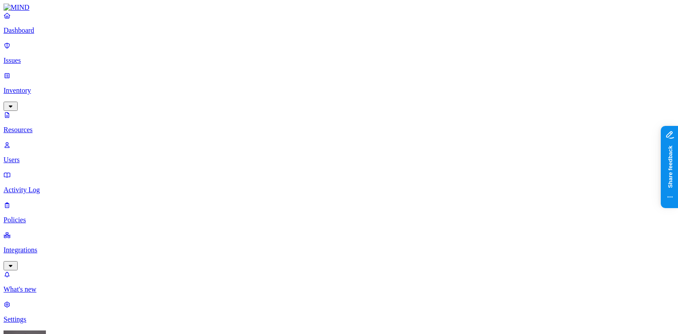
click at [266, 124] on button "button" at bounding box center [269, 125] width 7 height 3
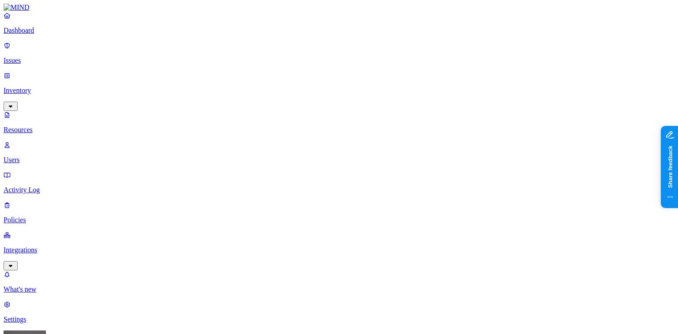
click at [38, 34] on p "Dashboard" at bounding box center [339, 30] width 671 height 8
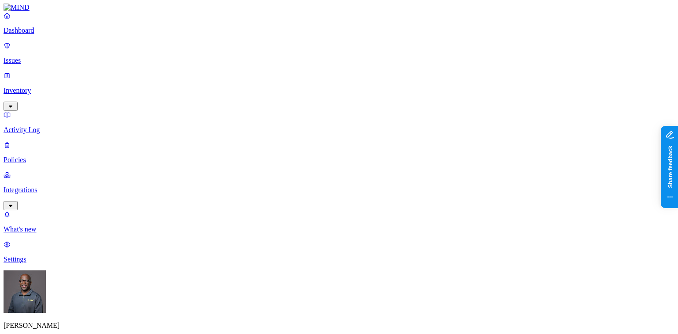
click at [29, 156] on p "Policies" at bounding box center [339, 160] width 671 height 8
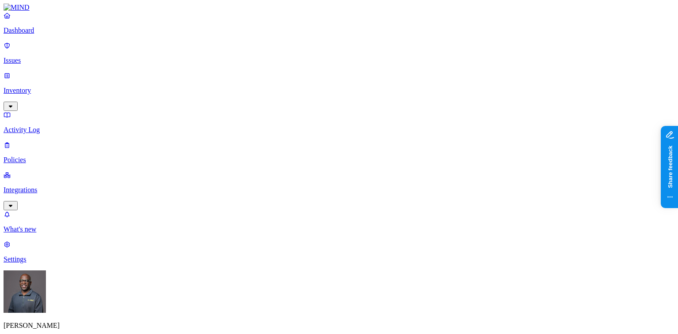
click at [312, 243] on label "Web Domain" at bounding box center [300, 240] width 23 height 15
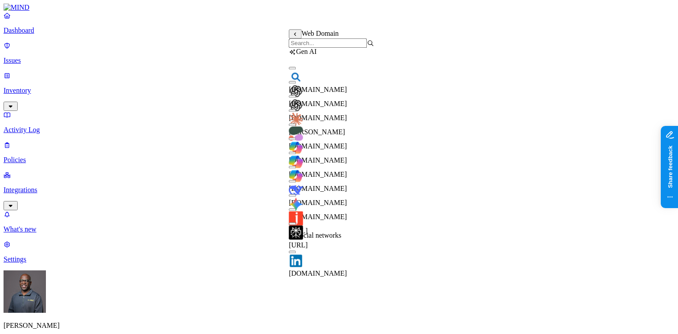
click at [296, 154] on button "button" at bounding box center [292, 152] width 7 height 3
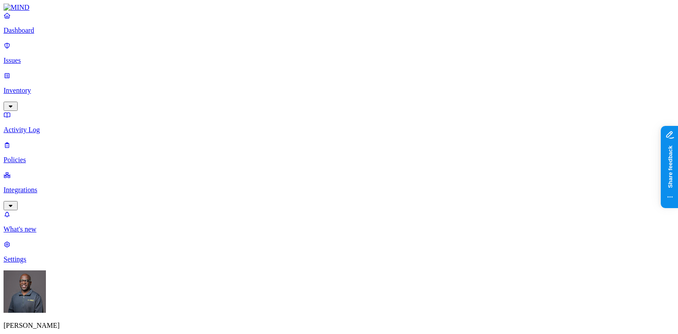
click at [385, 240] on label "AND" at bounding box center [380, 237] width 15 height 8
click at [395, 267] on label "Account type" at bounding box center [385, 263] width 24 height 15
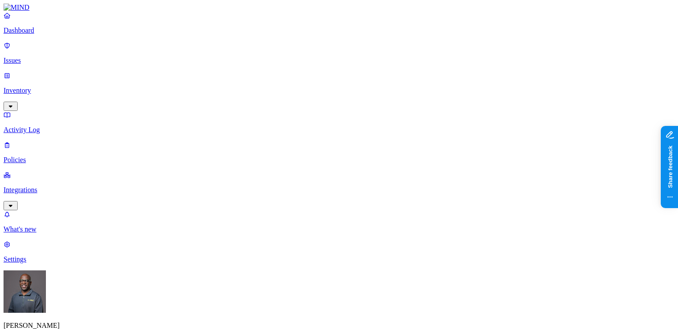
click at [301, 152] on label "Classification" at bounding box center [292, 149] width 39 height 8
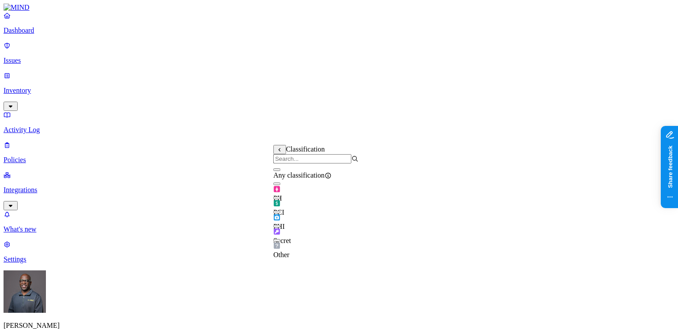
click at [280, 213] on button "button" at bounding box center [276, 212] width 7 height 3
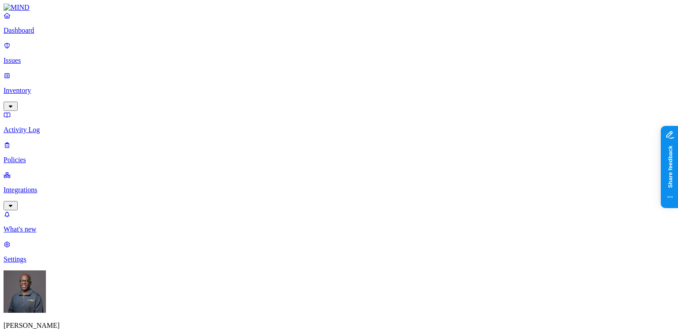
click at [312, 205] on label "Web Domain" at bounding box center [300, 203] width 23 height 15
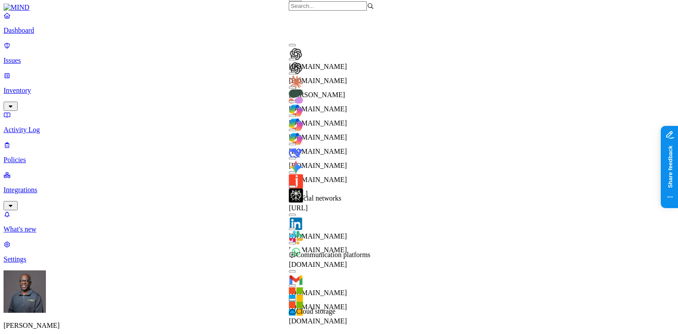
scroll to position [71, 0]
click at [296, 128] on button "button" at bounding box center [292, 129] width 7 height 3
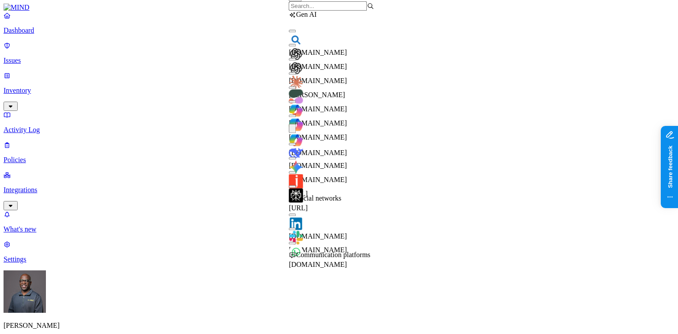
scroll to position [35, 0]
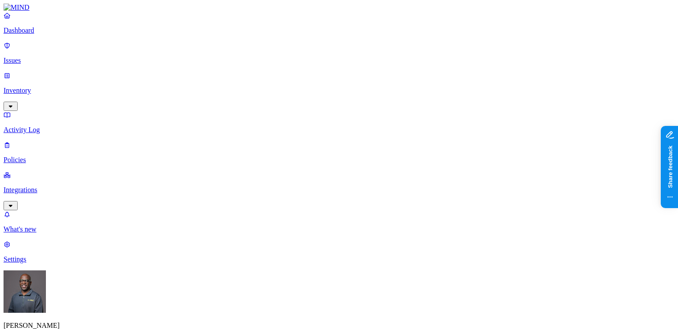
click at [315, 230] on label "Web Category" at bounding box center [302, 226] width 26 height 15
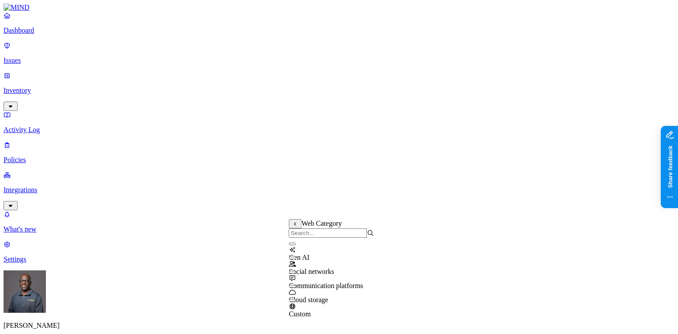
click at [296, 245] on button "button" at bounding box center [292, 243] width 7 height 3
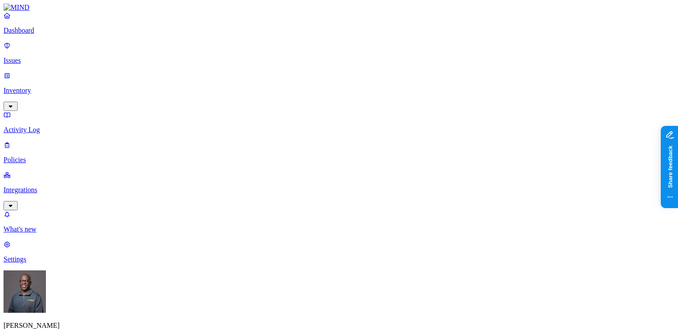
click at [353, 241] on label "AND" at bounding box center [349, 237] width 15 height 8
click at [360, 270] on label "Account type" at bounding box center [354, 263] width 24 height 15
click at [363, 236] on label "Unmanaged" at bounding box center [359, 232] width 34 height 8
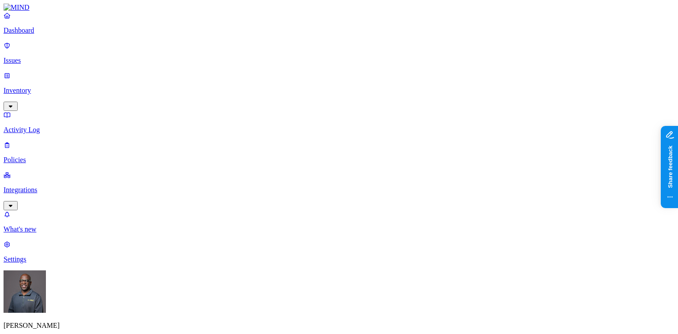
scroll to position [318, 0]
click at [34, 87] on p "Inventory" at bounding box center [339, 91] width 671 height 8
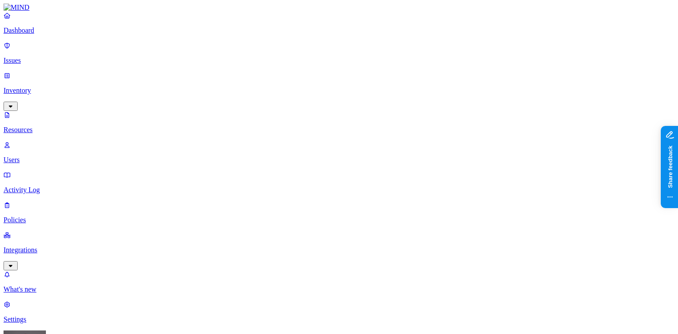
click at [36, 34] on p "Dashboard" at bounding box center [339, 30] width 671 height 8
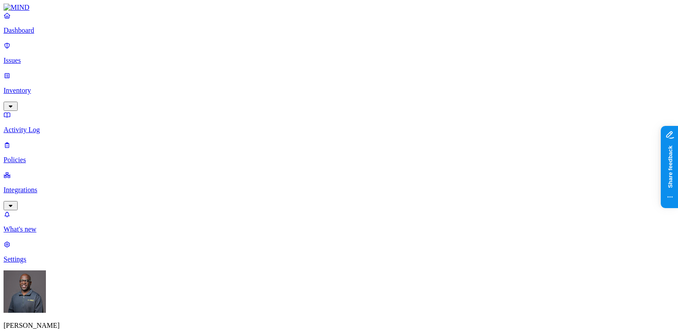
click at [39, 56] on p "Issues" at bounding box center [339, 60] width 671 height 8
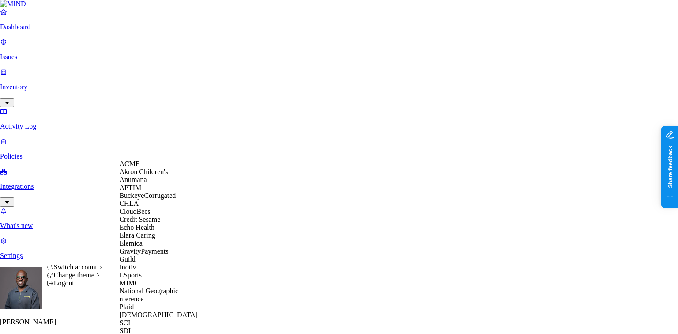
click at [142, 231] on span "Echo Health" at bounding box center [136, 227] width 35 height 8
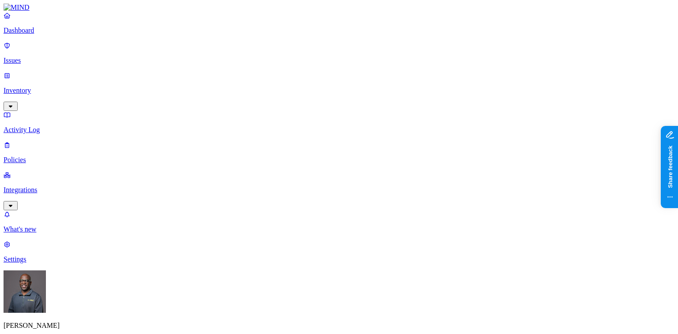
click at [231, 132] on button "button" at bounding box center [234, 133] width 7 height 3
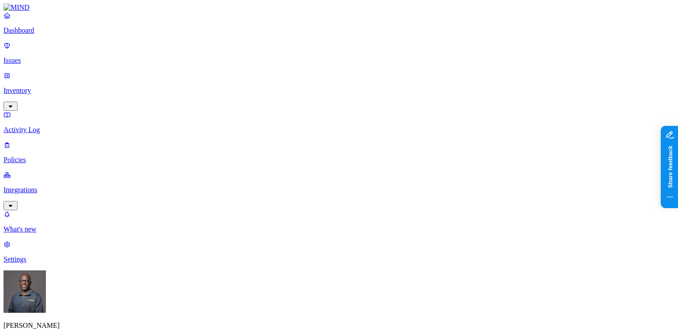
drag, startPoint x: 423, startPoint y: 9, endPoint x: 411, endPoint y: 33, distance: 26.8
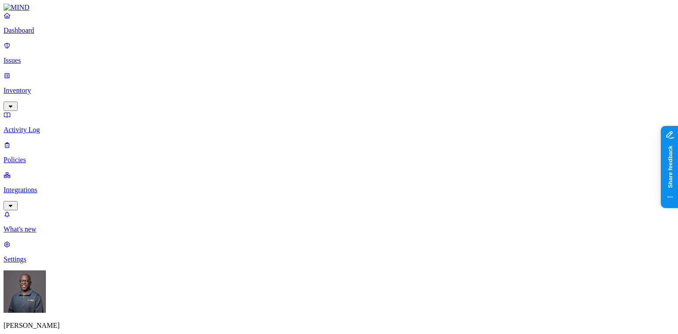
scroll to position [310, 0]
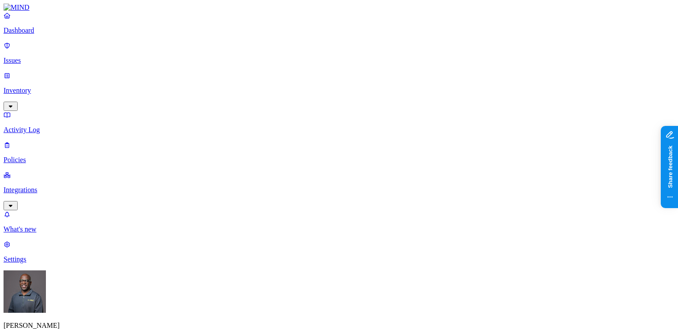
drag, startPoint x: 390, startPoint y: 72, endPoint x: 470, endPoint y: 79, distance: 80.2
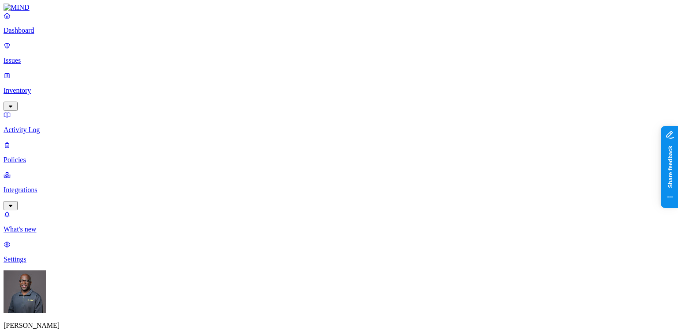
scroll to position [310, 127]
drag, startPoint x: 422, startPoint y: 6, endPoint x: 439, endPoint y: 44, distance: 41.1
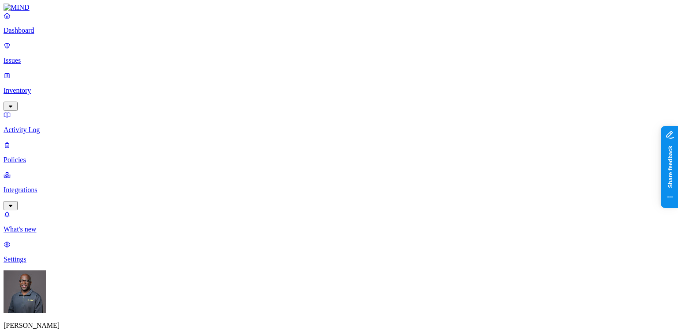
click at [231, 128] on button "button" at bounding box center [234, 132] width 7 height 9
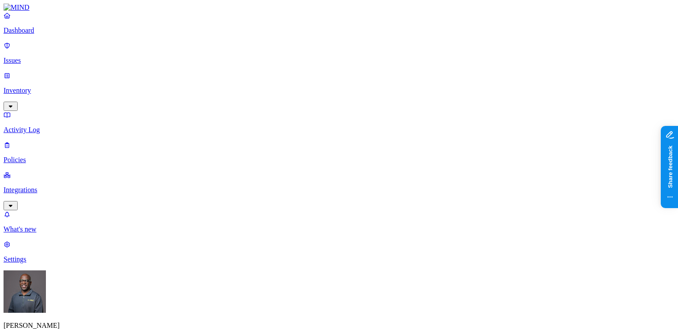
scroll to position [0, 127]
click at [231, 132] on button "button" at bounding box center [234, 133] width 7 height 3
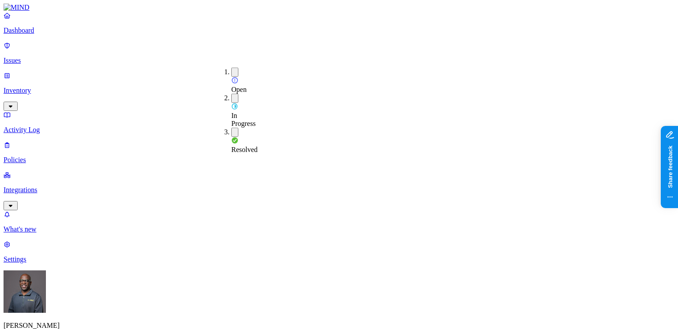
click at [231, 128] on div "Resolved" at bounding box center [231, 141] width 0 height 26
click at [35, 34] on p "Dashboard" at bounding box center [339, 30] width 671 height 8
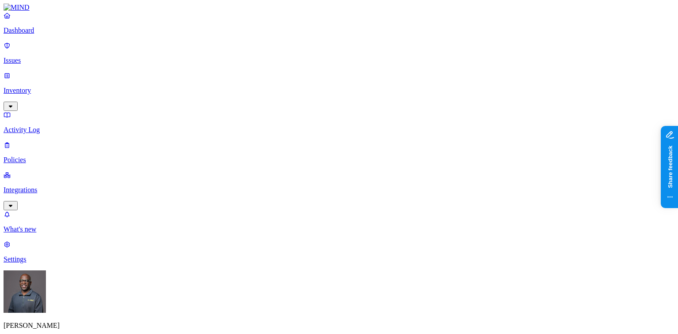
click at [48, 56] on p "Issues" at bounding box center [339, 60] width 671 height 8
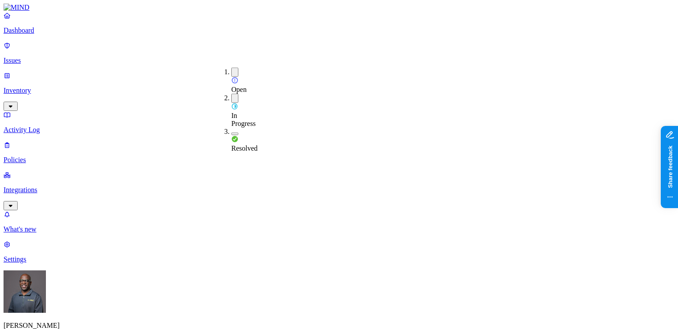
click at [231, 132] on button "button" at bounding box center [234, 133] width 7 height 3
drag, startPoint x: 419, startPoint y: 70, endPoint x: 475, endPoint y: 71, distance: 56.1
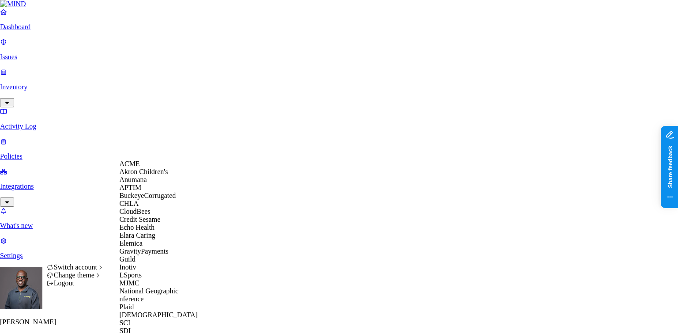
click at [148, 175] on span "Akron Children's" at bounding box center [143, 172] width 49 height 8
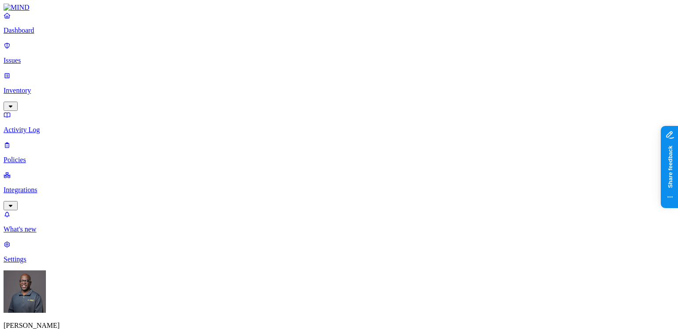
click at [33, 156] on p "Policies" at bounding box center [339, 160] width 671 height 8
click at [34, 186] on p "Integrations" at bounding box center [339, 190] width 671 height 8
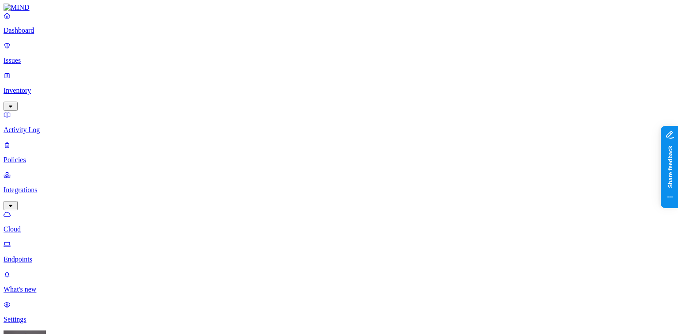
click at [35, 34] on p "Dashboard" at bounding box center [339, 30] width 671 height 8
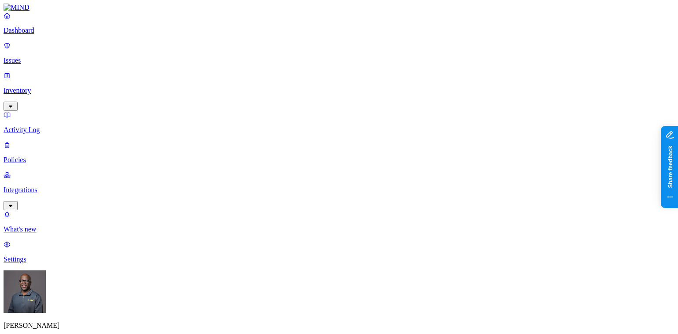
click at [40, 186] on p "Integrations" at bounding box center [339, 190] width 671 height 8
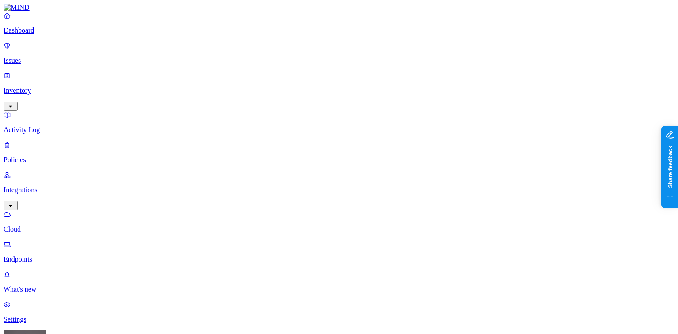
click at [40, 255] on p "Endpoints" at bounding box center [339, 259] width 671 height 8
click at [41, 315] on p "Settings" at bounding box center [339, 319] width 671 height 8
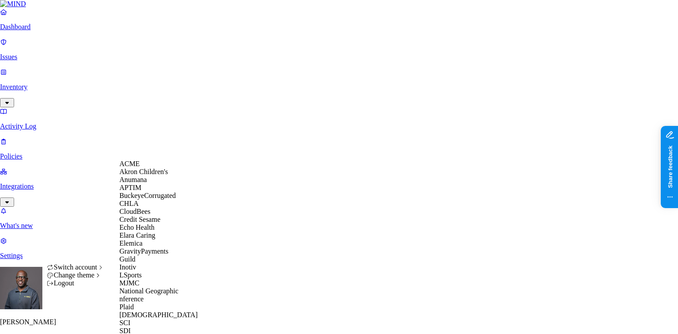
scroll to position [231, 0]
click at [138, 319] on div "SCI" at bounding box center [162, 323] width 86 height 8
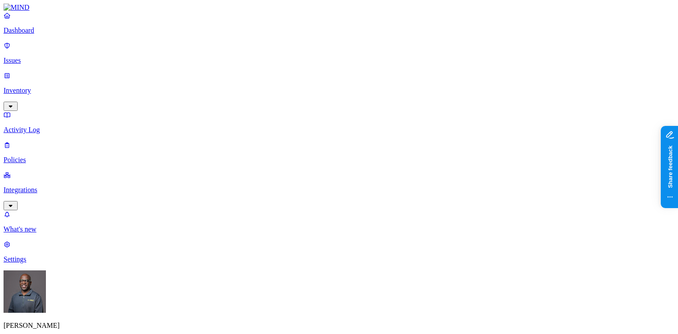
click at [27, 34] on p "Dashboard" at bounding box center [339, 30] width 671 height 8
click at [38, 87] on p "Inventory" at bounding box center [339, 91] width 671 height 8
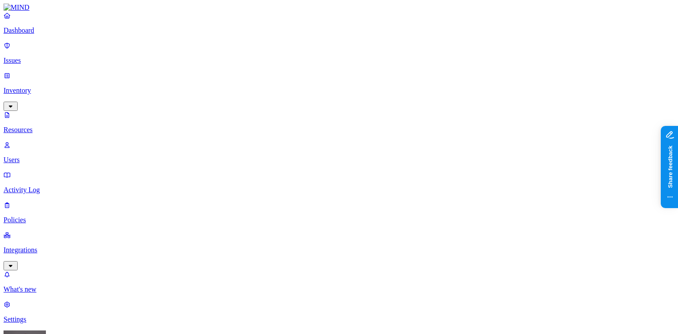
drag, startPoint x: 224, startPoint y: 62, endPoint x: 265, endPoint y: 64, distance: 40.6
click at [315, 98] on button "button" at bounding box center [318, 99] width 7 height 3
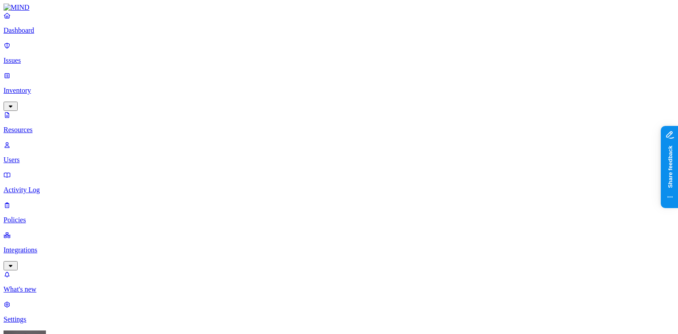
scroll to position [35, 40]
click at [315, 124] on button "button" at bounding box center [318, 125] width 7 height 3
click at [315, 94] on button "button" at bounding box center [318, 98] width 7 height 9
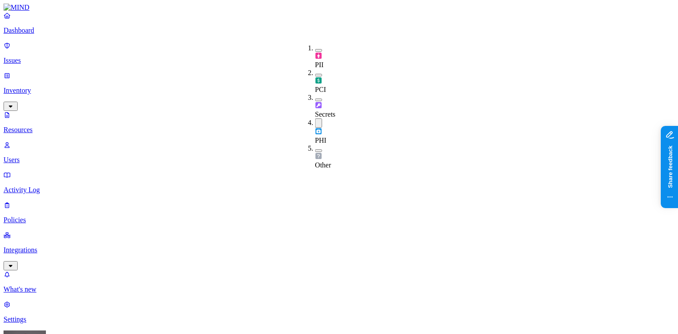
drag, startPoint x: 304, startPoint y: 93, endPoint x: 308, endPoint y: 71, distance: 22.9
click at [315, 118] on button "button" at bounding box center [318, 122] width 7 height 9
click at [315, 74] on button "button" at bounding box center [318, 75] width 7 height 3
click at [315, 69] on button "button" at bounding box center [318, 73] width 7 height 9
click at [315, 49] on button "button" at bounding box center [318, 50] width 7 height 3
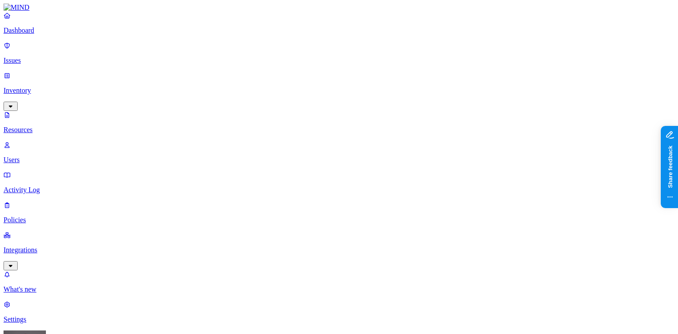
scroll to position [73, 0]
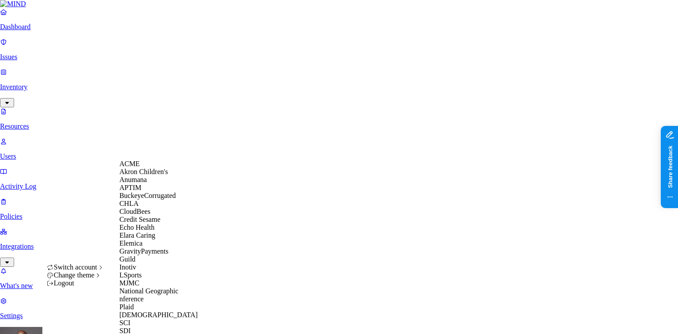
click at [147, 168] on div "ACME" at bounding box center [162, 164] width 86 height 8
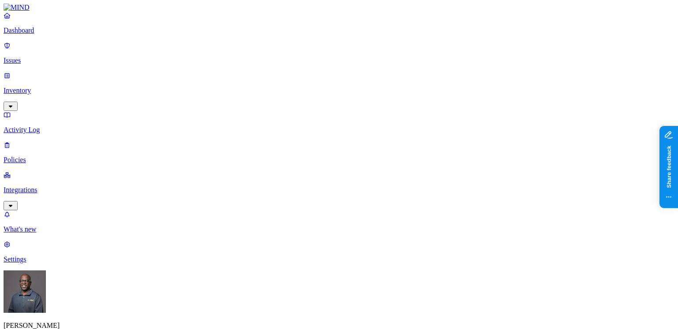
scroll to position [234, 0]
click at [52, 186] on p "Integrations" at bounding box center [339, 190] width 671 height 8
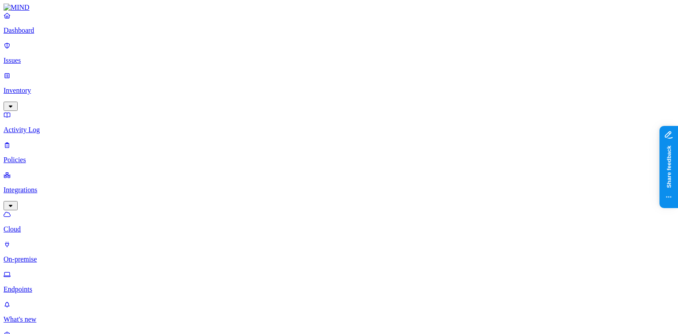
click at [45, 255] on p "On-premise" at bounding box center [339, 259] width 671 height 8
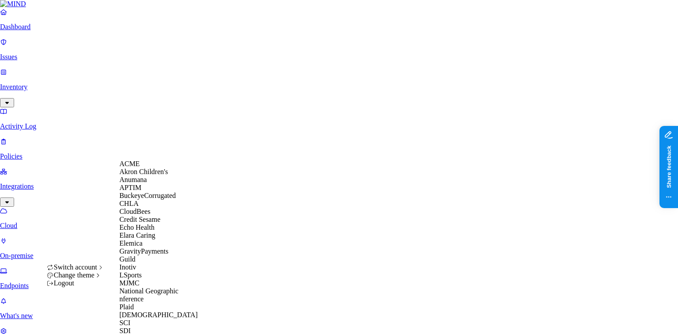
click at [144, 231] on span "Echo Health" at bounding box center [136, 227] width 35 height 8
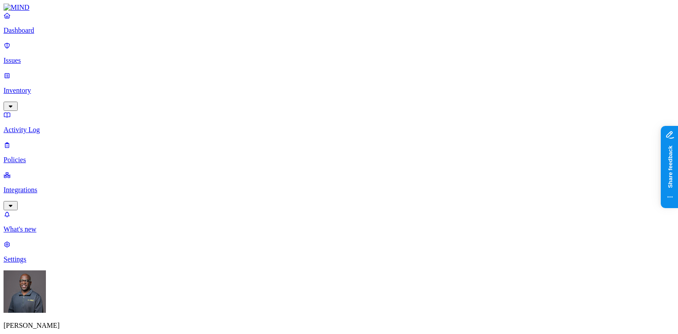
drag, startPoint x: 422, startPoint y: 7, endPoint x: 408, endPoint y: 2, distance: 14.9
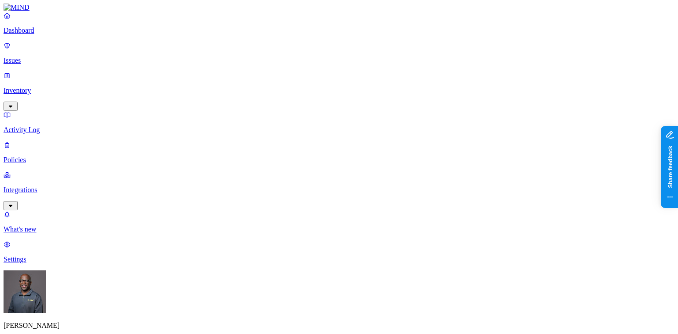
scroll to position [93, 0]
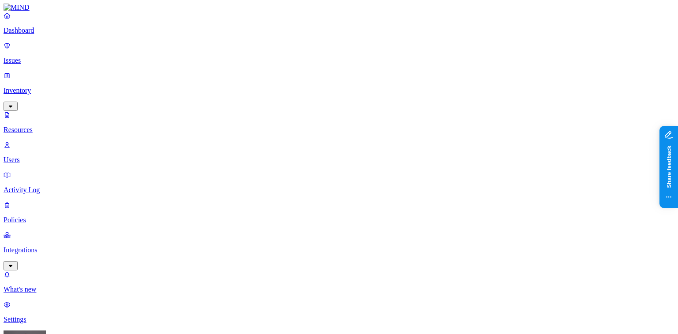
click at [37, 216] on p "Policies" at bounding box center [339, 220] width 671 height 8
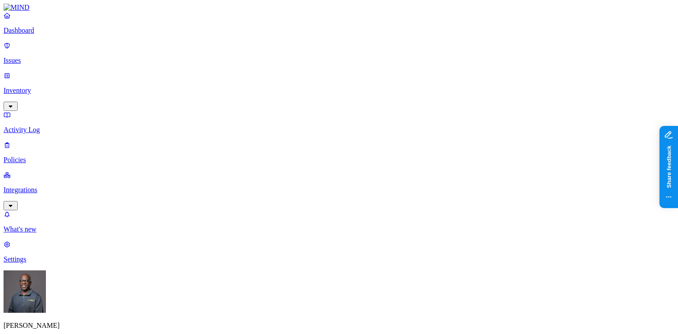
click at [199, 73] on button "button" at bounding box center [202, 74] width 7 height 3
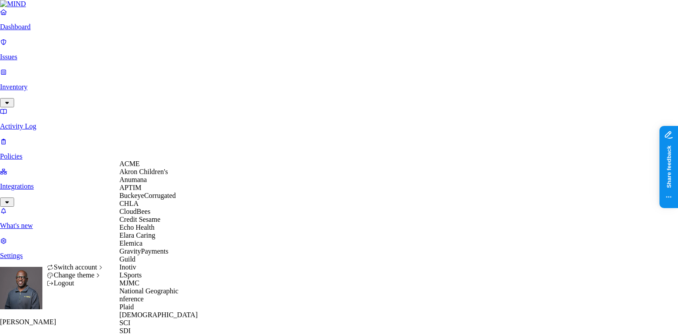
scroll to position [231, 0]
click at [143, 327] on div "SDI" at bounding box center [162, 331] width 86 height 8
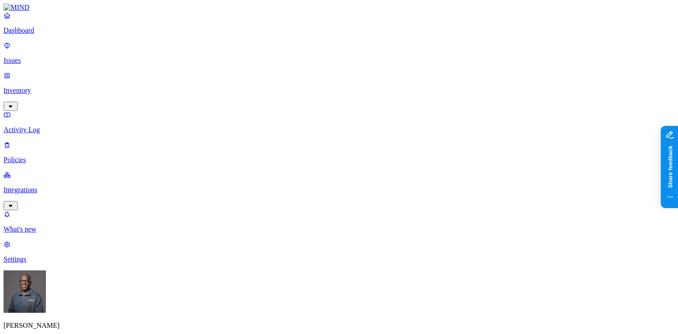
type input "SSN"
click at [46, 156] on p "Policies" at bounding box center [339, 160] width 671 height 8
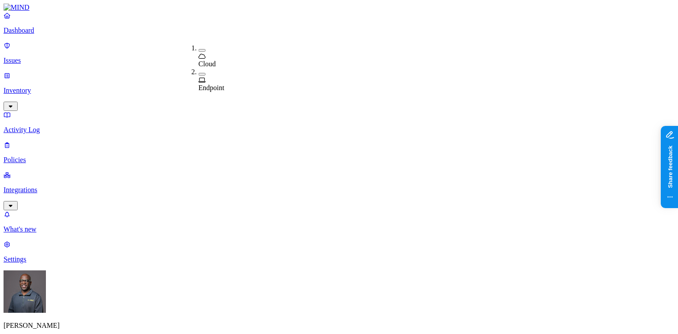
click at [210, 84] on span "Endpoint" at bounding box center [212, 88] width 26 height 8
drag, startPoint x: 203, startPoint y: 233, endPoint x: 199, endPoint y: 210, distance: 23.2
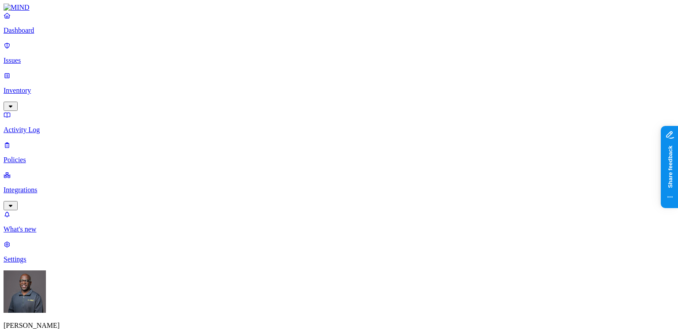
type input "SSN Uploaded to Google Mail"
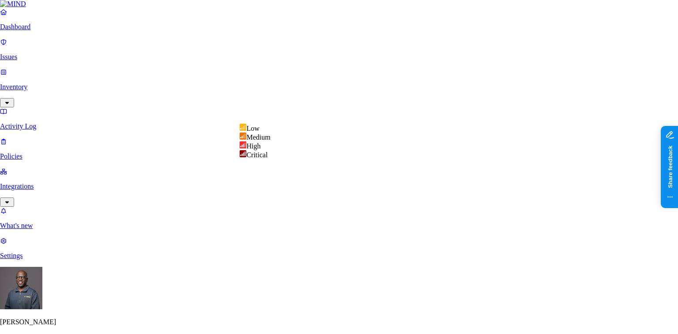
select select "4"
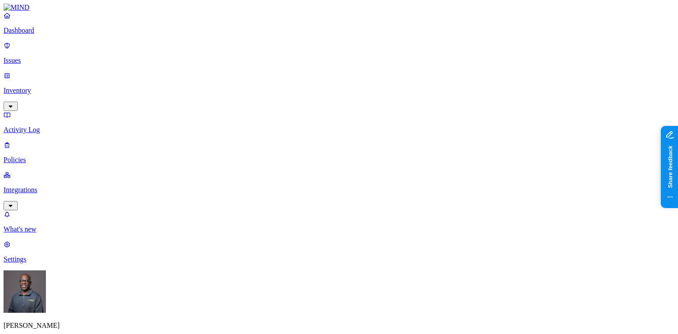
scroll to position [177, 0]
click at [301, 223] on label "Classification" at bounding box center [292, 219] width 39 height 8
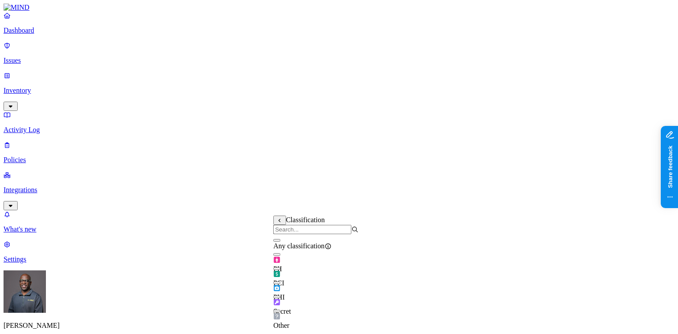
click at [280, 256] on button "button" at bounding box center [276, 254] width 7 height 3
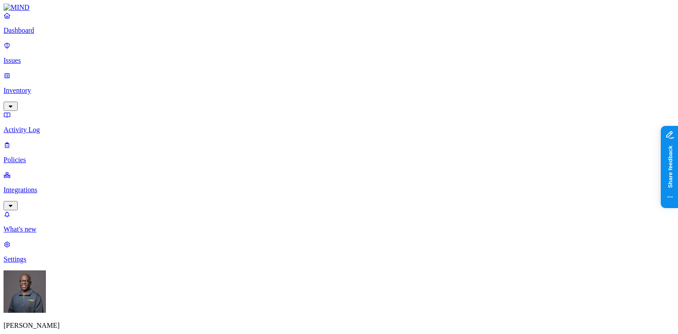
scroll to position [282, 0]
click at [315, 191] on label "Web Category" at bounding box center [302, 191] width 26 height 15
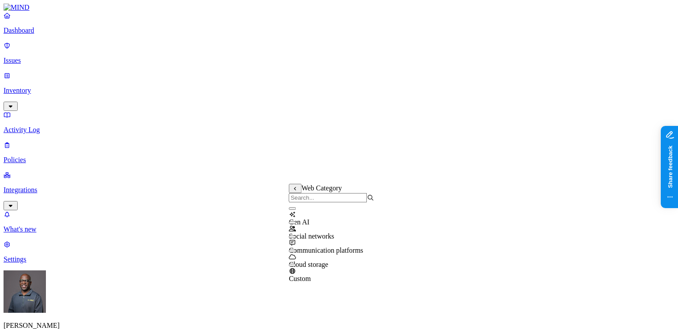
click at [296, 238] on button "button" at bounding box center [292, 236] width 7 height 3
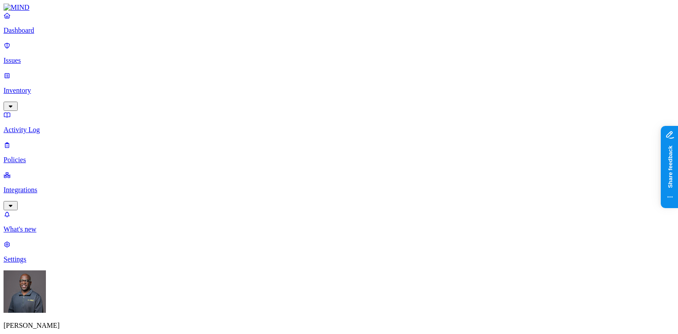
click at [30, 263] on p "Settings" at bounding box center [339, 259] width 671 height 8
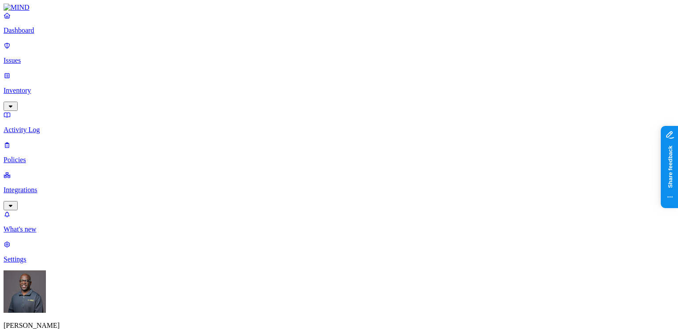
drag, startPoint x: 224, startPoint y: 146, endPoint x: 235, endPoint y: 127, distance: 22.0
click at [45, 34] on p "Dashboard" at bounding box center [339, 30] width 671 height 8
click at [30, 49] on link "Issues" at bounding box center [339, 52] width 671 height 23
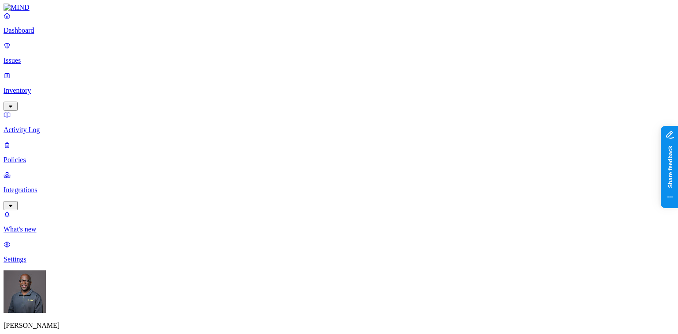
click at [231, 132] on button "button" at bounding box center [234, 133] width 7 height 3
